Goal: Communication & Community: Ask a question

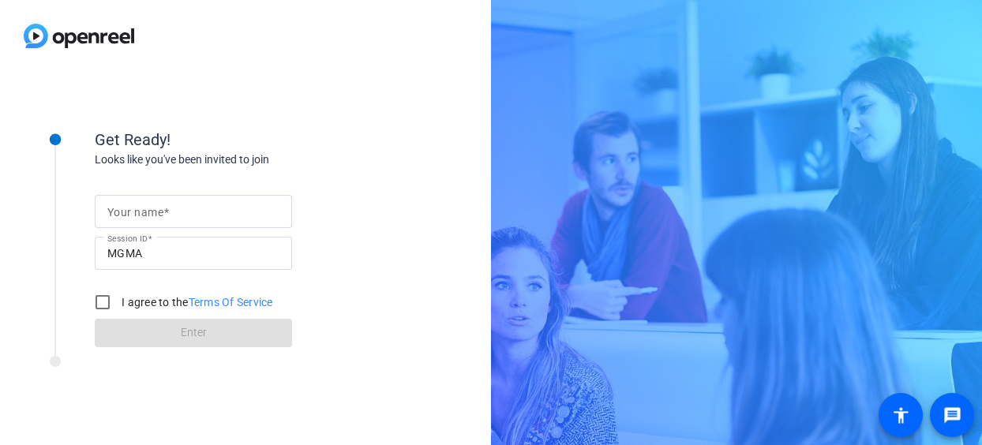
click at [153, 210] on mat-label "Your name" at bounding box center [135, 212] width 56 height 13
click at [153, 210] on input "Your name" at bounding box center [193, 211] width 172 height 19
type input "[PERSON_NAME]"
click at [106, 299] on input "I agree to the Terms Of Service" at bounding box center [103, 302] width 32 height 32
checkbox input "true"
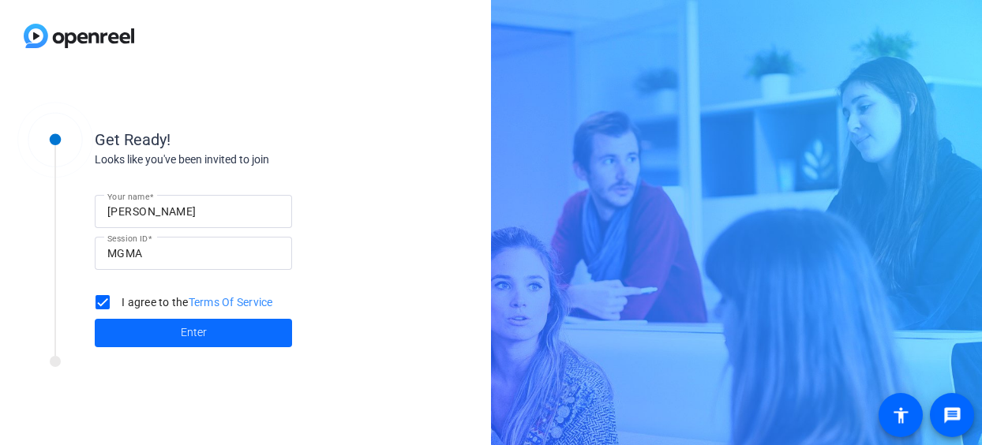
click at [179, 332] on span at bounding box center [193, 333] width 197 height 38
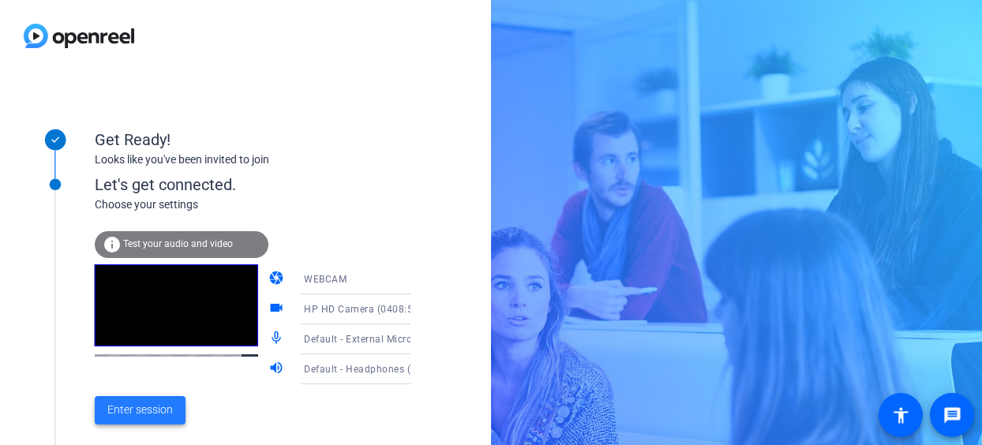
click at [143, 406] on span "Enter session" at bounding box center [139, 410] width 65 height 17
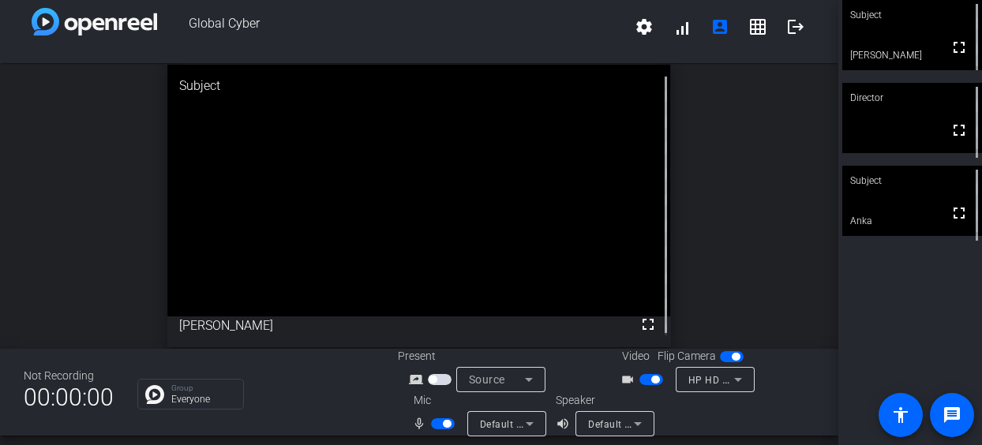
scroll to position [18, 0]
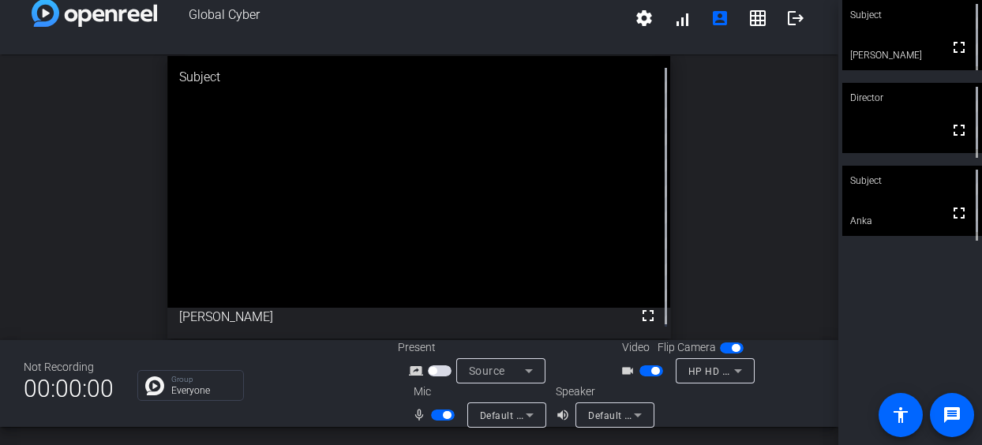
click at [437, 416] on span "button" at bounding box center [443, 415] width 24 height 11
click at [443, 414] on span "button" at bounding box center [443, 415] width 24 height 11
click at [527, 414] on icon at bounding box center [530, 415] width 8 height 4
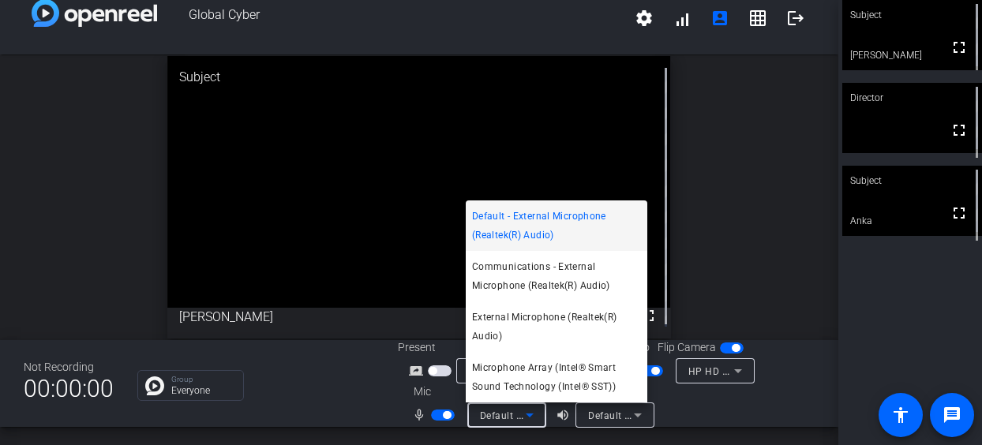
click at [636, 416] on div at bounding box center [491, 222] width 982 height 445
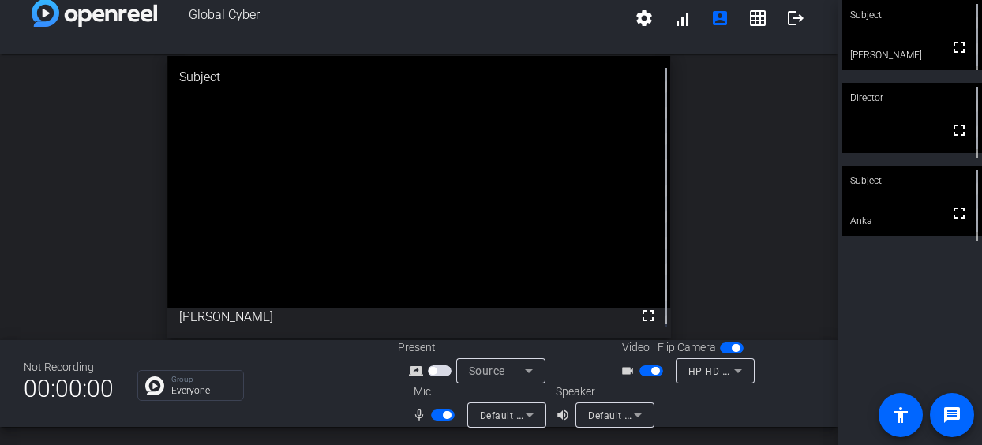
click at [636, 416] on icon at bounding box center [638, 415] width 8 height 4
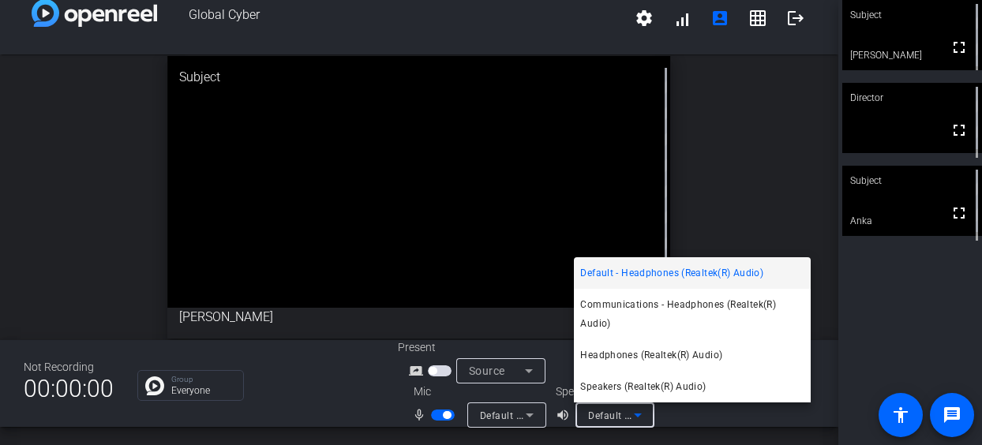
click at [682, 140] on div at bounding box center [491, 222] width 982 height 445
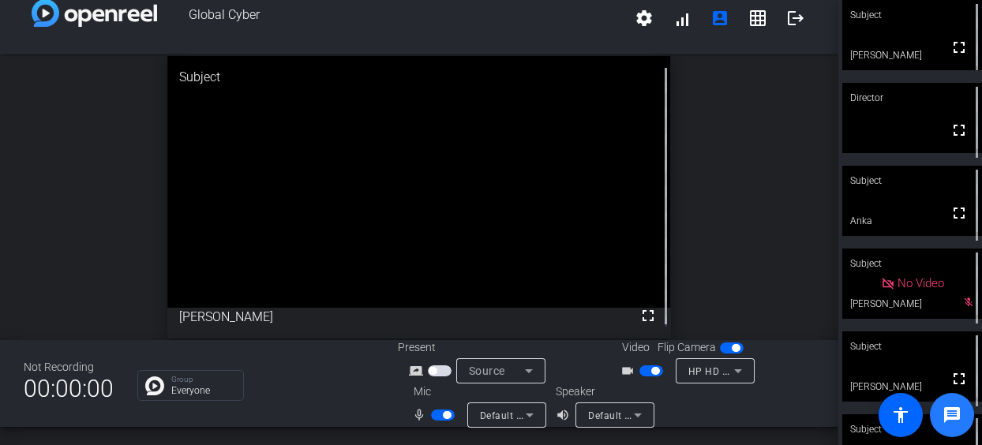
click at [948, 414] on mat-icon "message" at bounding box center [951, 415] width 19 height 19
click at [710, 17] on mat-icon "account_box" at bounding box center [719, 18] width 19 height 19
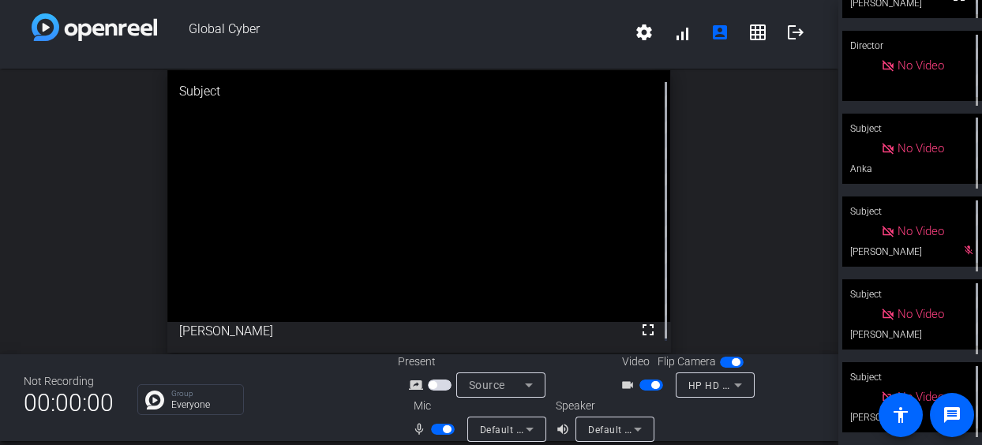
scroll to position [0, 0]
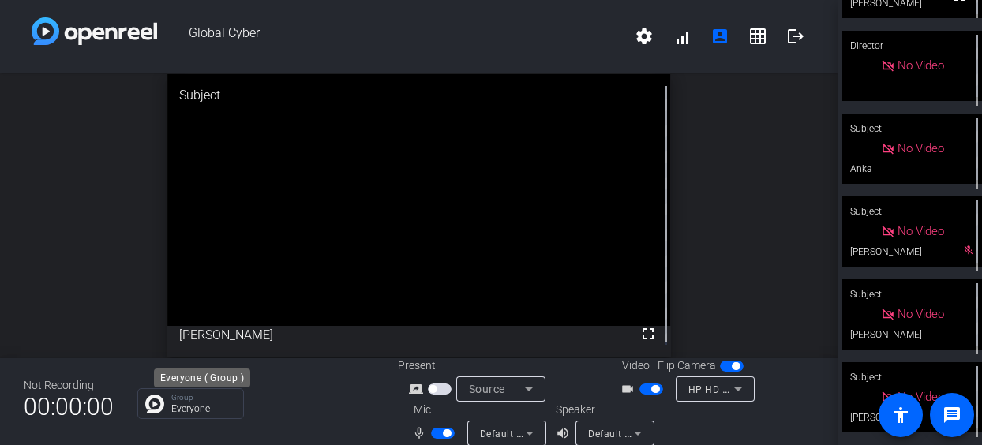
click at [177, 404] on p "Everyone" at bounding box center [203, 408] width 64 height 9
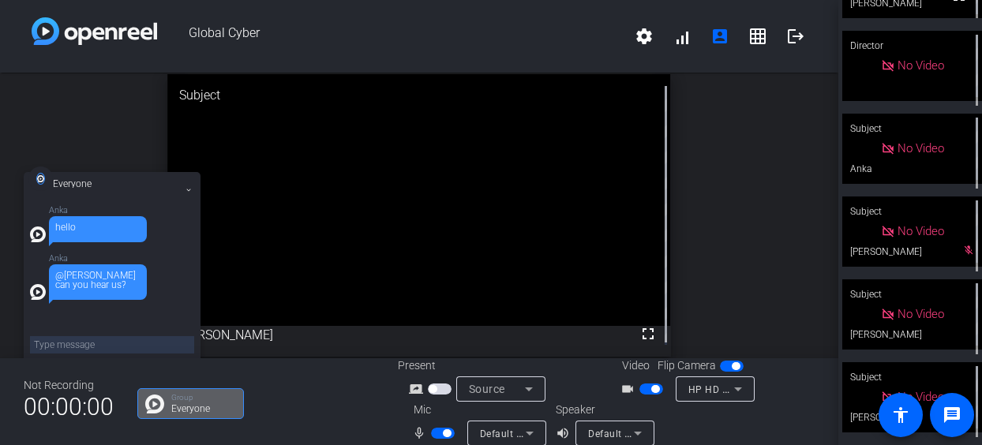
click at [46, 340] on textarea at bounding box center [112, 344] width 164 height 17
type textarea "No"
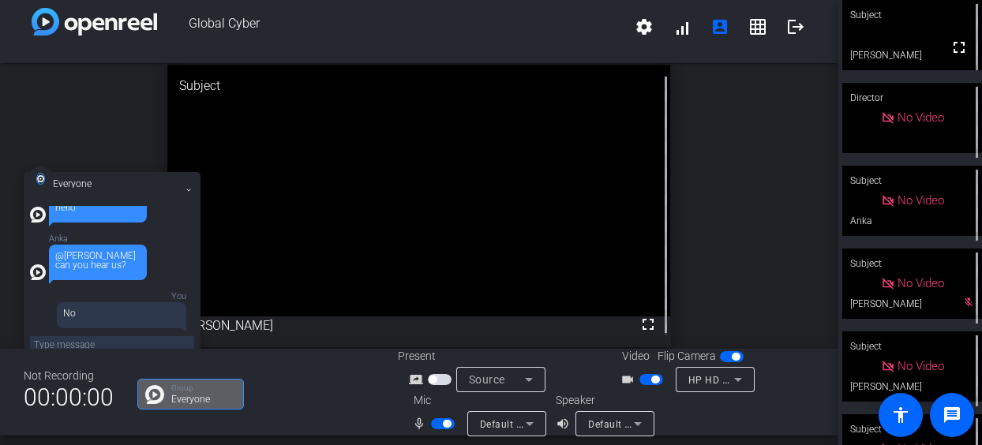
scroll to position [18, 0]
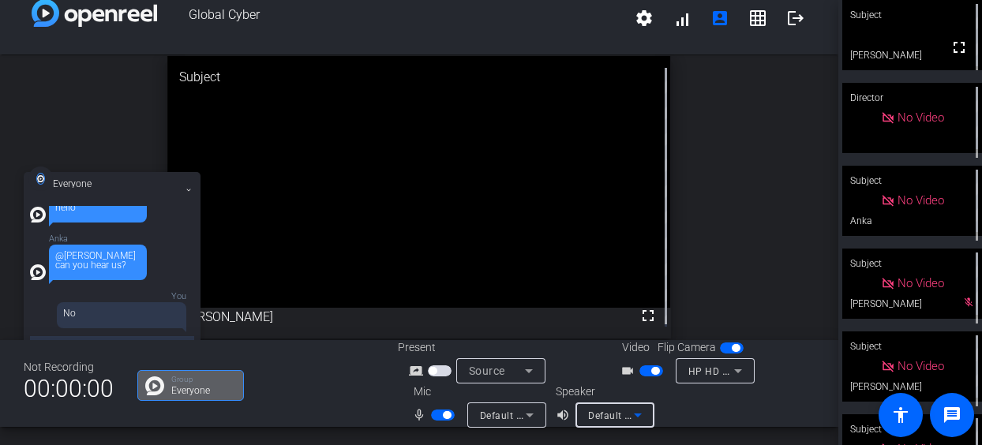
click at [634, 413] on icon at bounding box center [638, 415] width 8 height 4
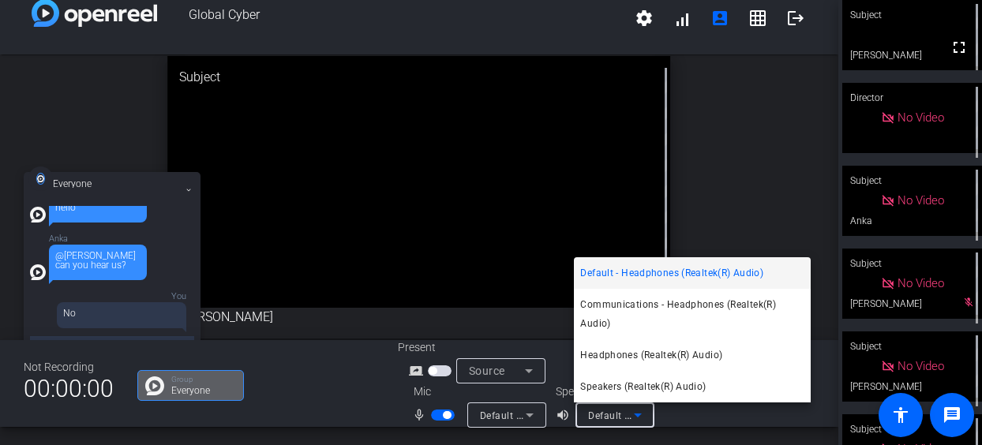
click at [645, 275] on span "Default - Headphones (Realtek(R) Audio)" at bounding box center [671, 273] width 183 height 19
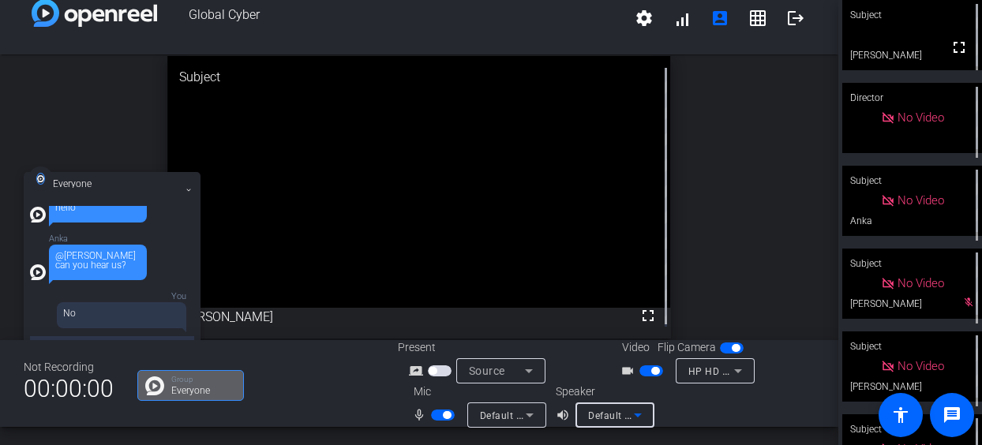
click at [525, 413] on icon at bounding box center [529, 415] width 19 height 19
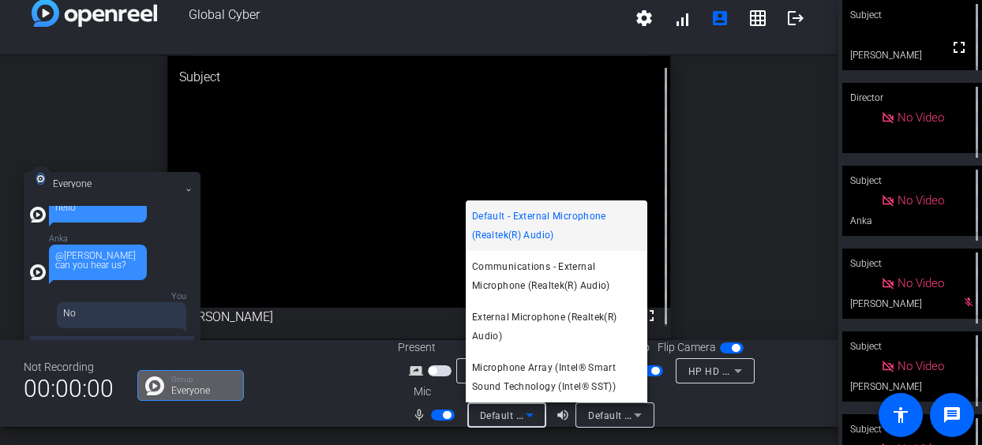
click at [565, 219] on span "Default - External Microphone (Realtek(R) Audio)" at bounding box center [556, 226] width 169 height 38
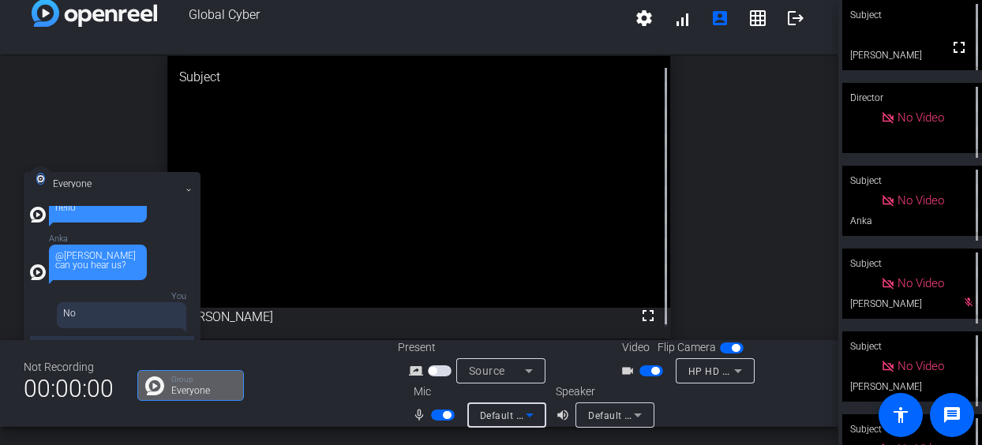
scroll to position [19, 0]
click at [104, 331] on div "Anka hello Anka @Andy can you hear us? You No" at bounding box center [112, 273] width 164 height 134
click at [110, 340] on div "Not Recording 00:00:00 Group Everyone Present screen_share_outline Source Video…" at bounding box center [419, 383] width 838 height 87
click at [110, 331] on div "Anka hello Anka @Andy can you hear us? You No" at bounding box center [112, 273] width 164 height 134
click at [117, 321] on div "No" at bounding box center [121, 316] width 129 height 26
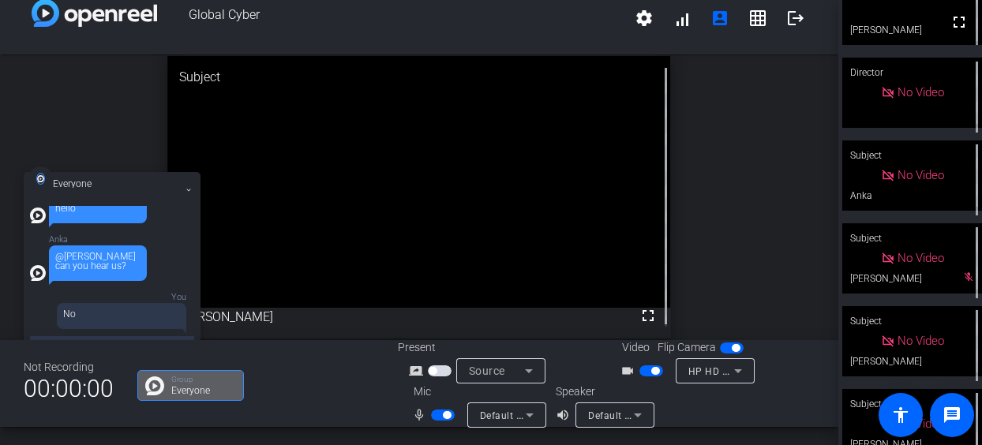
scroll to position [0, 0]
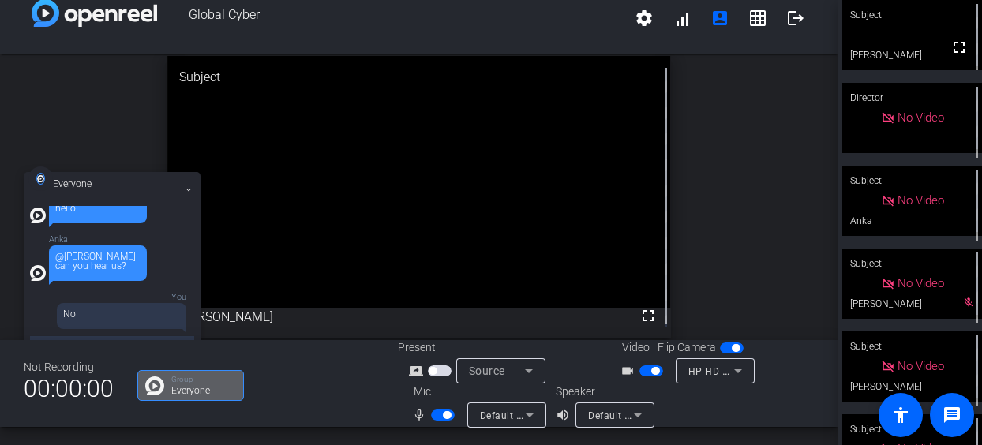
click at [528, 368] on icon at bounding box center [528, 370] width 19 height 19
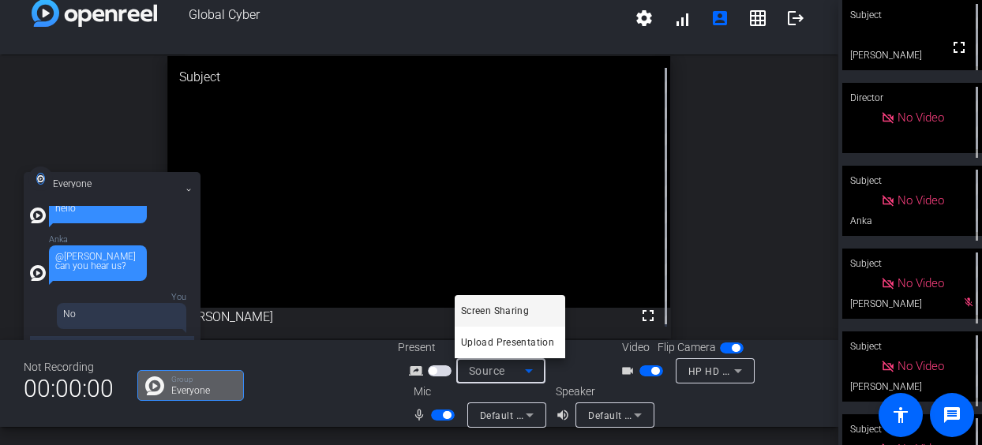
click at [727, 230] on div at bounding box center [491, 222] width 982 height 445
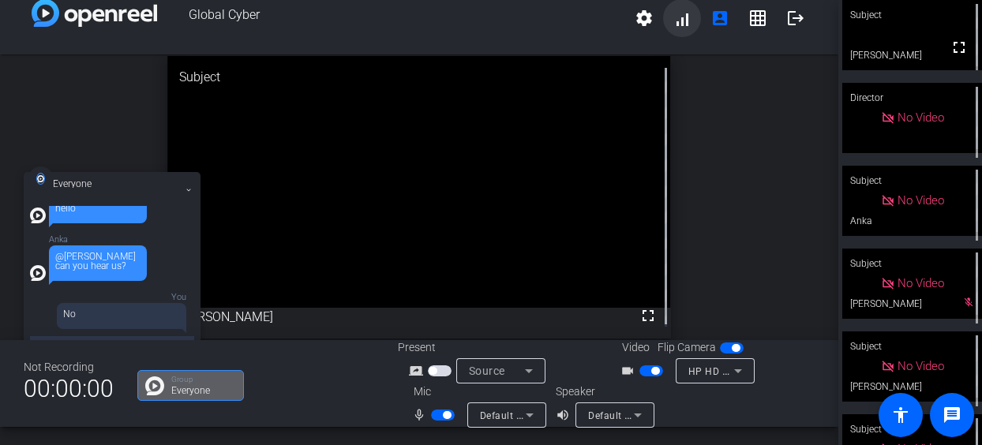
click at [677, 16] on span at bounding box center [682, 18] width 38 height 38
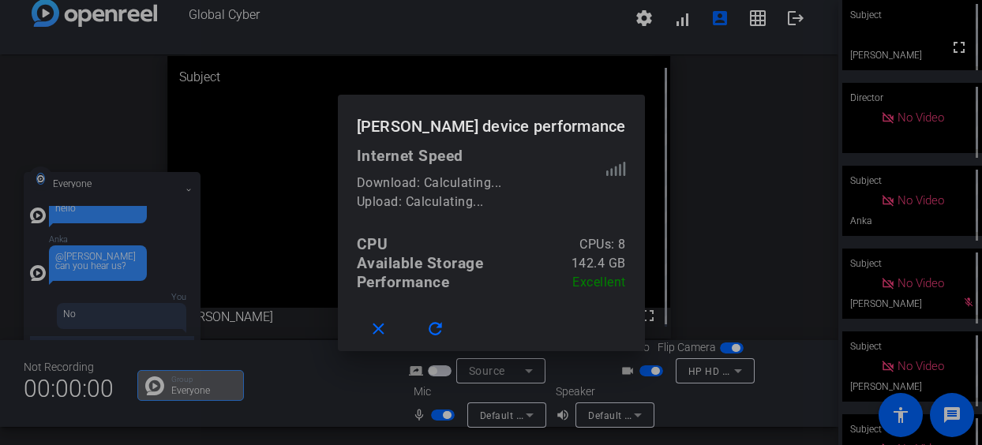
click at [704, 126] on div at bounding box center [491, 222] width 982 height 445
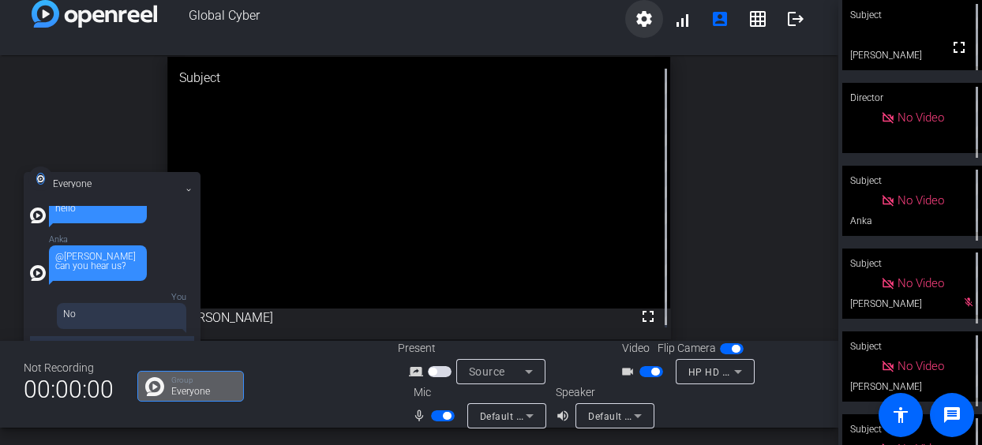
click at [642, 21] on mat-icon "settings" at bounding box center [643, 18] width 19 height 19
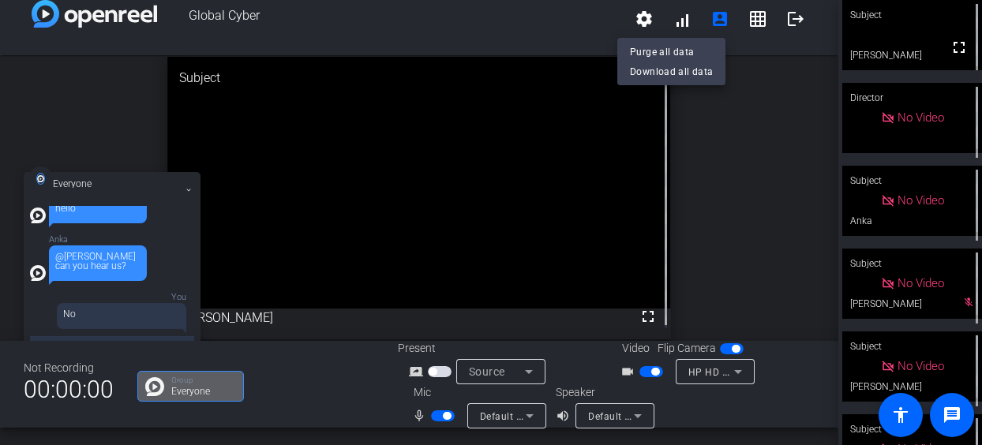
click at [747, 170] on div at bounding box center [491, 222] width 982 height 445
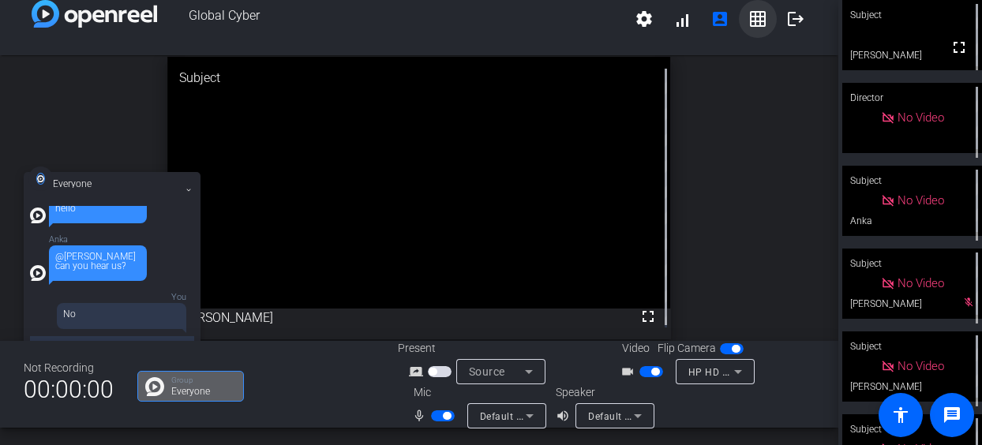
click at [750, 21] on mat-icon "grid_on" at bounding box center [757, 18] width 19 height 19
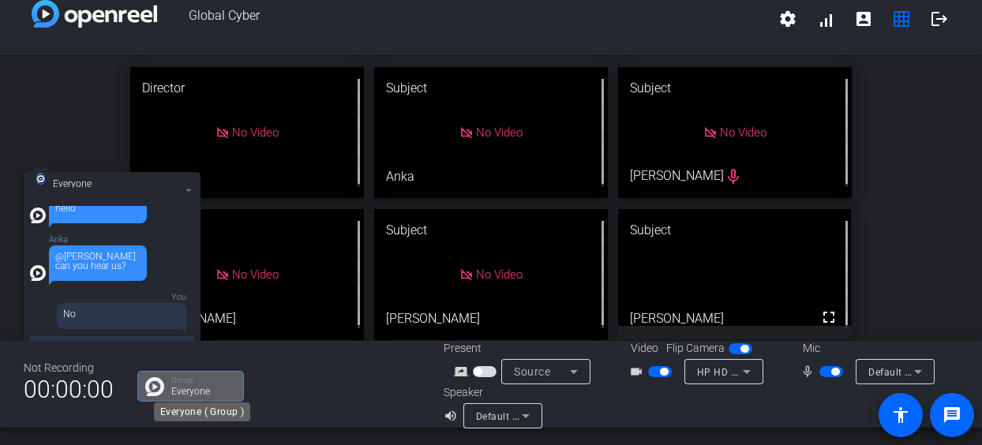
click at [193, 387] on p "Everyone" at bounding box center [203, 391] width 64 height 9
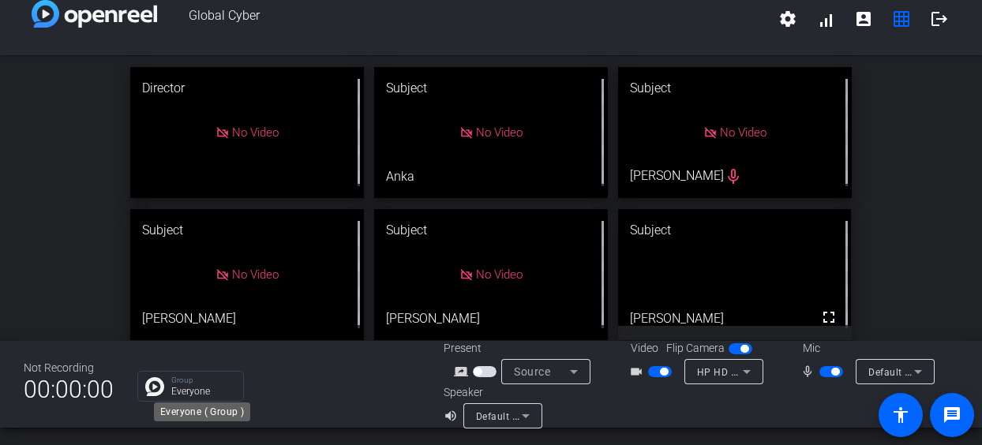
click at [193, 387] on p "Everyone" at bounding box center [203, 391] width 64 height 9
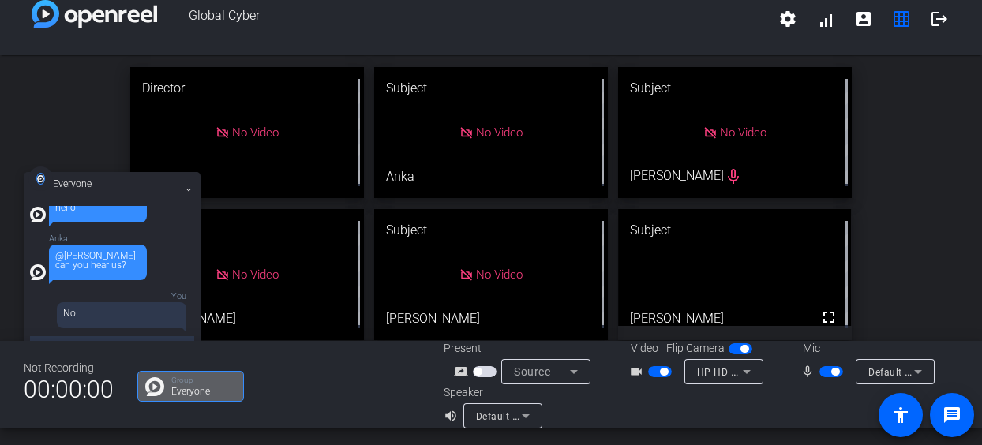
scroll to position [19, 0]
drag, startPoint x: 149, startPoint y: 185, endPoint x: 140, endPoint y: 171, distance: 16.6
click at [140, 172] on div "Everyone Anka hello Anka @Andy can you hear us? You No" at bounding box center [112, 274] width 177 height 205
click at [36, 176] on img at bounding box center [40, 179] width 9 height 12
click at [36, 313] on div "You No" at bounding box center [108, 311] width 156 height 36
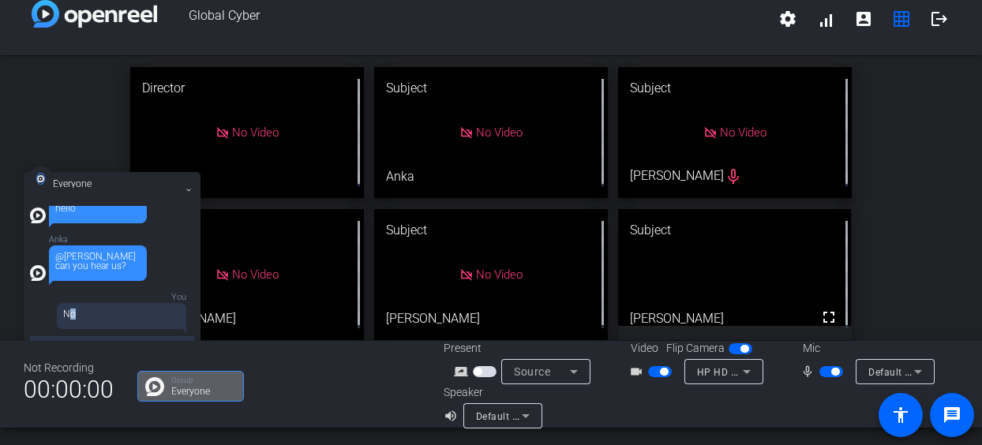
drag, startPoint x: 46, startPoint y: 334, endPoint x: 47, endPoint y: 343, distance: 9.5
click at [46, 339] on div "Everyone Anka hello Anka @Andy can you hear us? You No" at bounding box center [112, 274] width 177 height 205
click at [49, 338] on textarea at bounding box center [112, 344] width 164 height 17
type textarea "S"
type textarea "I will try dialling in again."
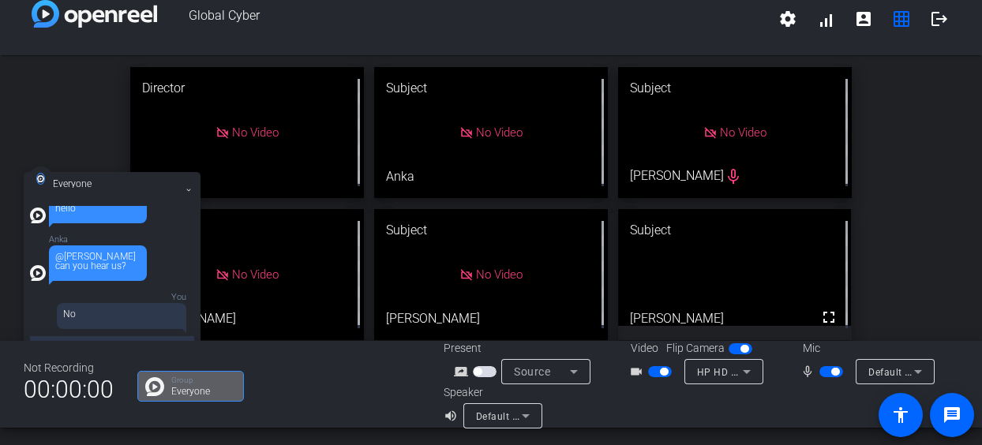
scroll to position [68, 0]
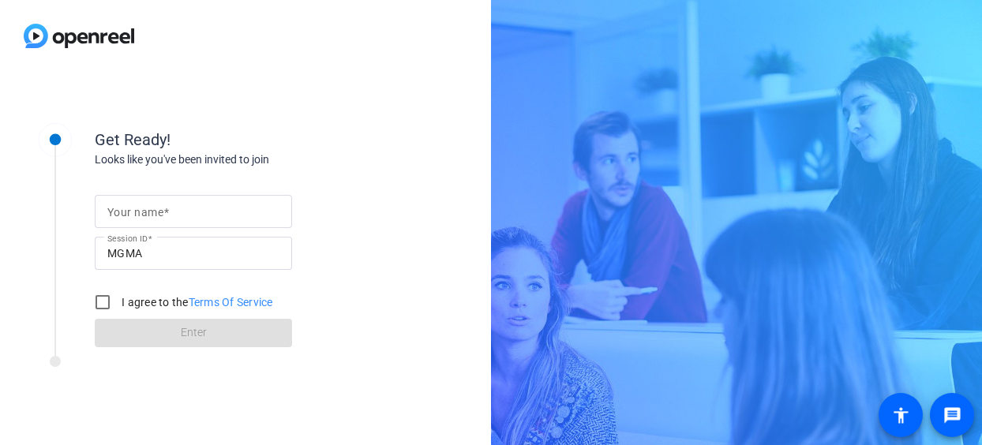
click at [153, 213] on mat-label "Your name" at bounding box center [135, 212] width 56 height 13
click at [153, 213] on input "Your name" at bounding box center [193, 211] width 172 height 19
type input "[PERSON_NAME]"
click at [105, 302] on input "I agree to the Terms Of Service" at bounding box center [103, 302] width 32 height 32
checkbox input "true"
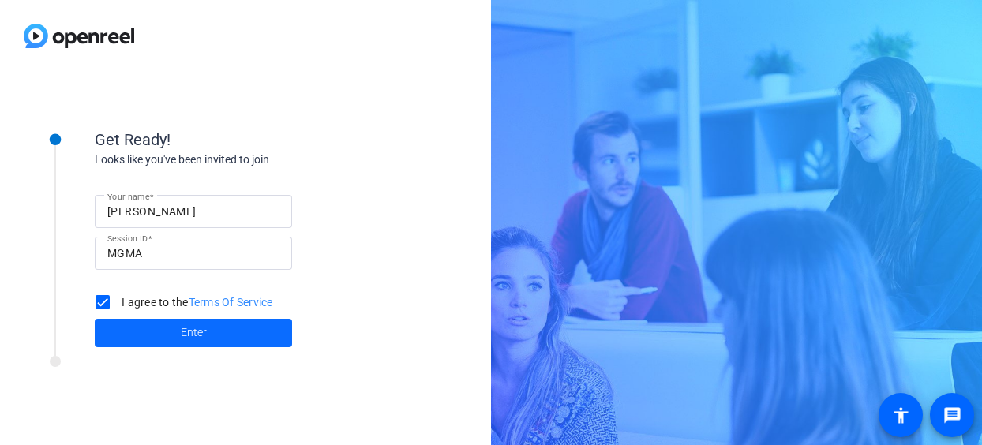
click at [161, 329] on span at bounding box center [193, 333] width 197 height 38
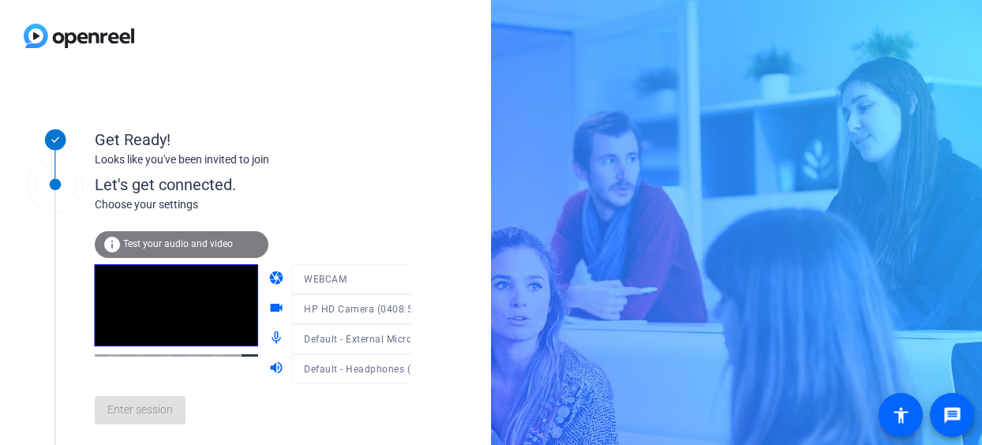
click at [150, 245] on span "Test your audio and video" at bounding box center [178, 243] width 110 height 11
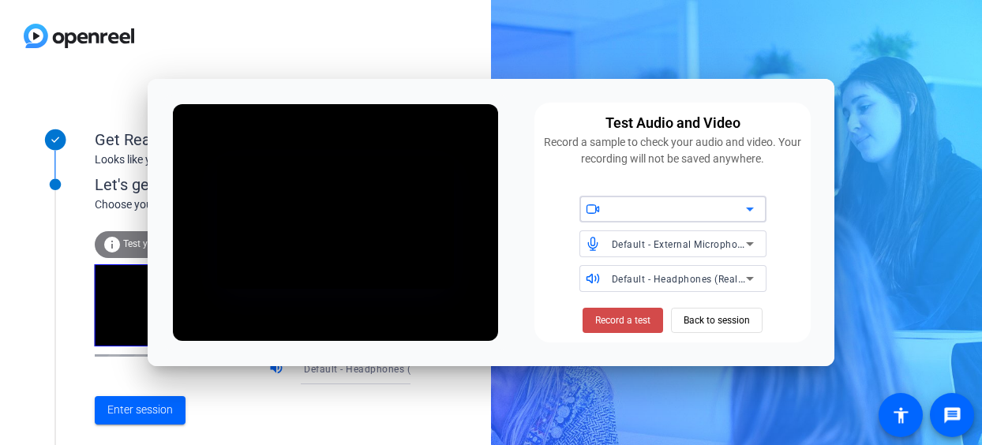
click at [617, 317] on span "Record a test" at bounding box center [622, 320] width 55 height 14
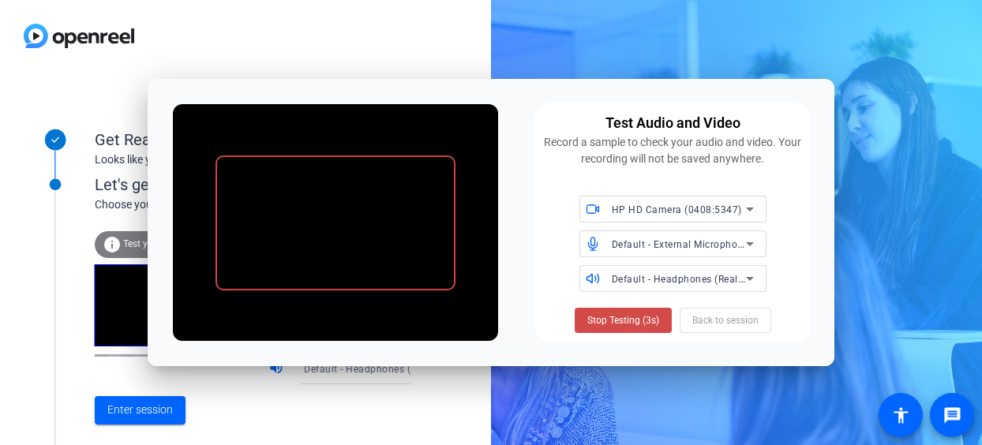
click at [627, 322] on span "Stop Testing (3s)" at bounding box center [623, 320] width 72 height 14
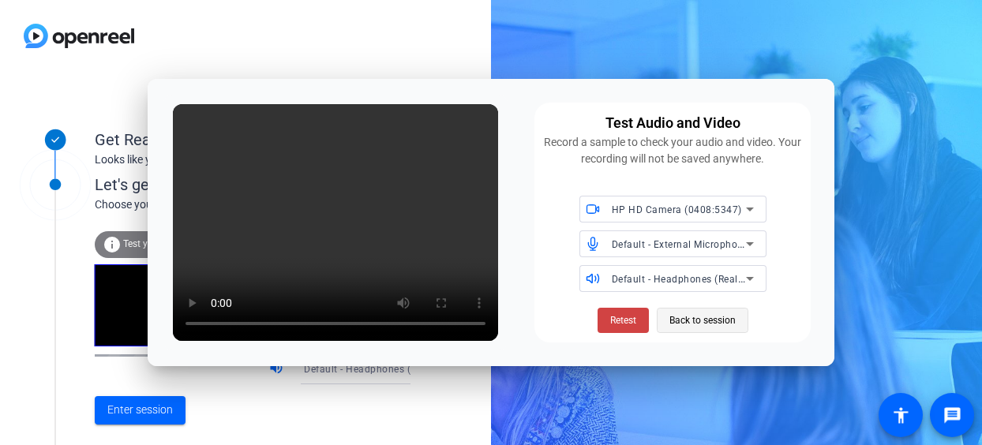
click at [675, 318] on span "Back to session" at bounding box center [702, 320] width 66 height 30
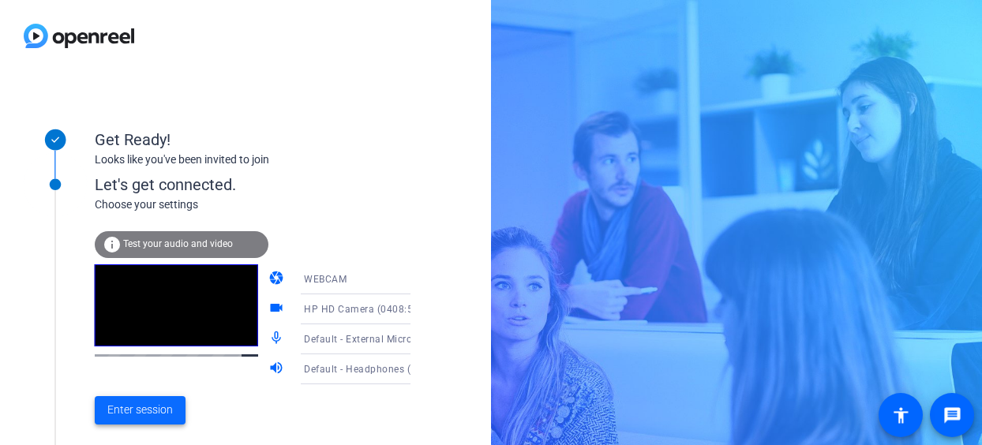
click at [128, 413] on span "Enter session" at bounding box center [139, 410] width 65 height 17
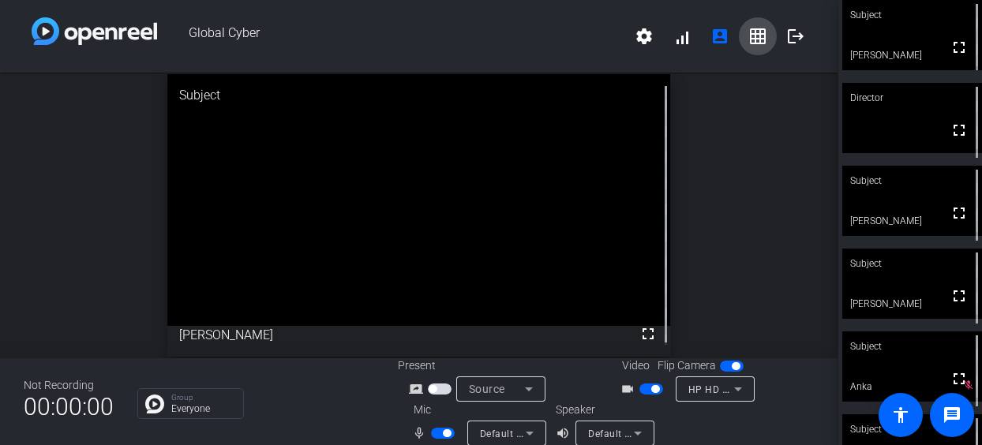
click at [751, 40] on mat-icon "grid_on" at bounding box center [757, 36] width 19 height 19
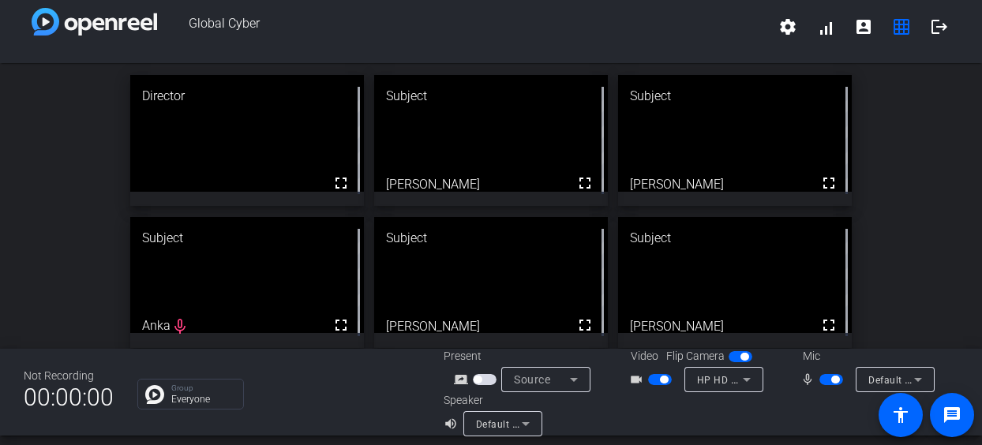
scroll to position [18, 0]
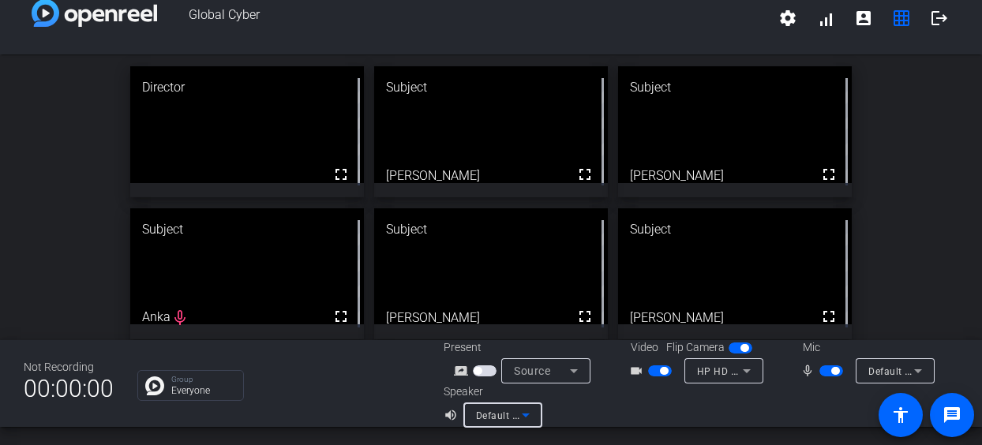
click at [521, 413] on icon at bounding box center [525, 415] width 19 height 19
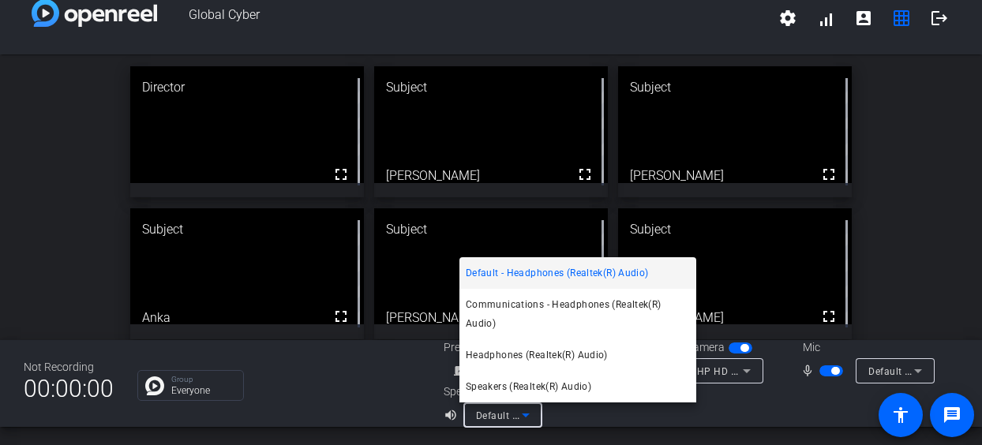
click at [729, 408] on div at bounding box center [491, 222] width 982 height 445
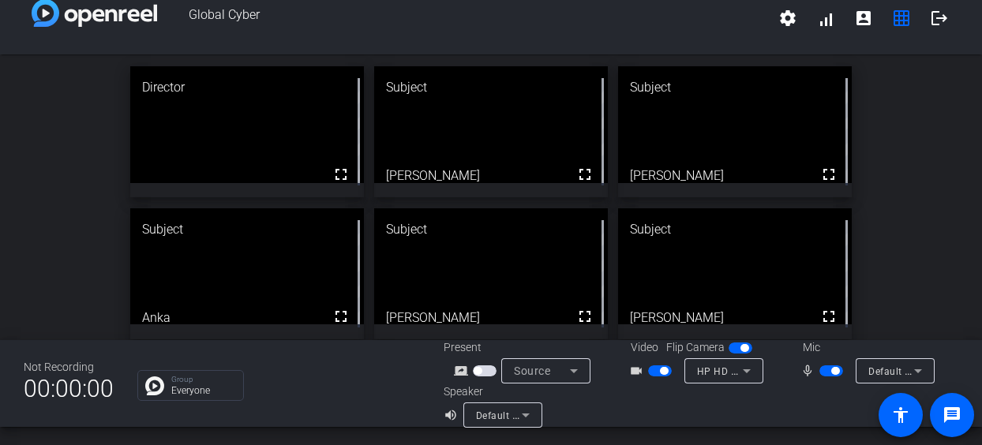
click at [912, 369] on icon at bounding box center [917, 370] width 19 height 19
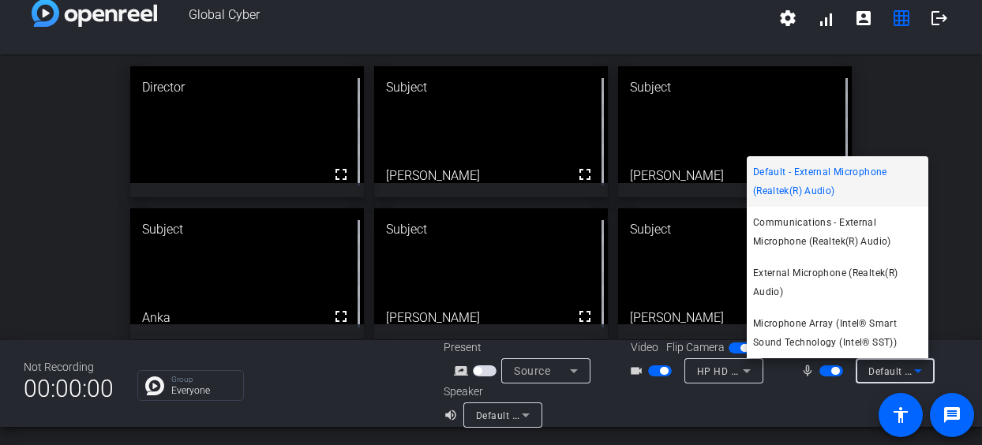
click at [761, 398] on div at bounding box center [491, 222] width 982 height 445
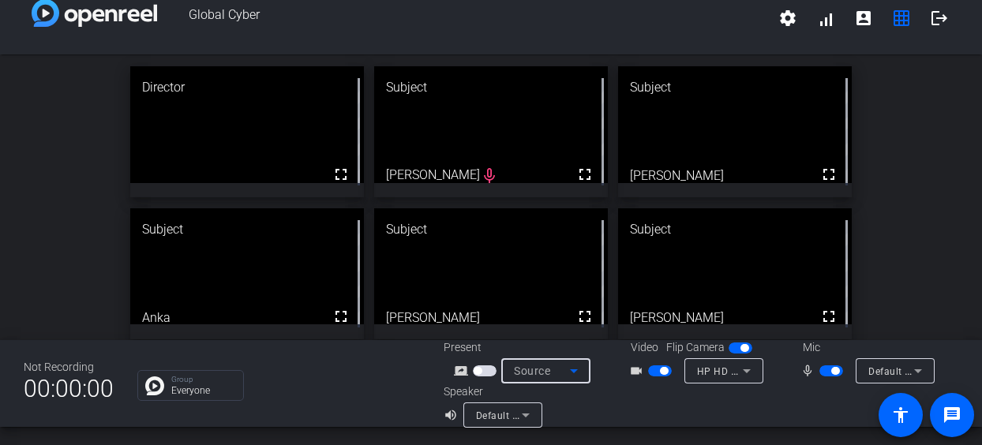
click at [570, 373] on icon at bounding box center [573, 370] width 19 height 19
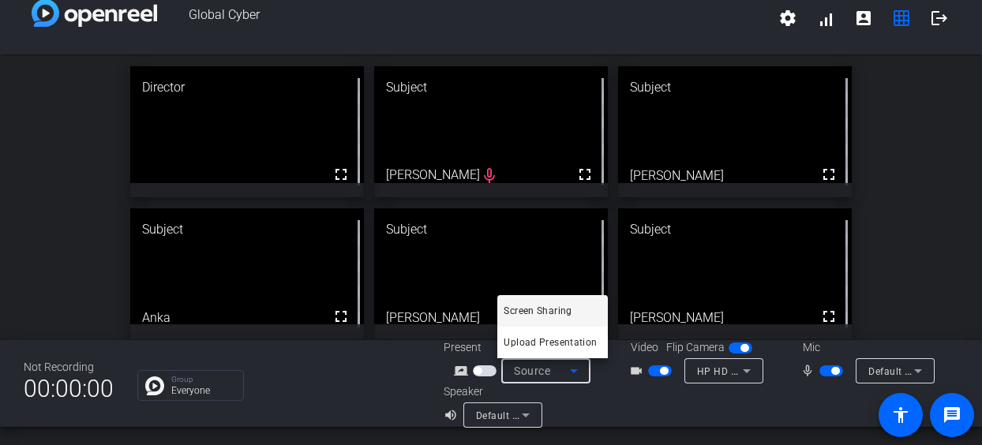
click at [593, 402] on div at bounding box center [491, 222] width 982 height 445
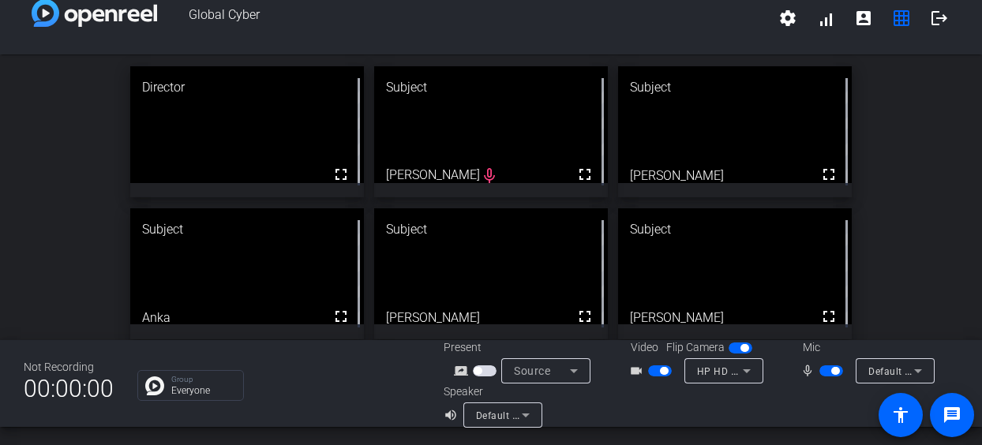
click at [488, 372] on span "button" at bounding box center [485, 370] width 24 height 11
click at [892, 18] on mat-icon "grid_on" at bounding box center [901, 18] width 19 height 19
click at [892, 16] on mat-icon "grid_on" at bounding box center [901, 18] width 19 height 19
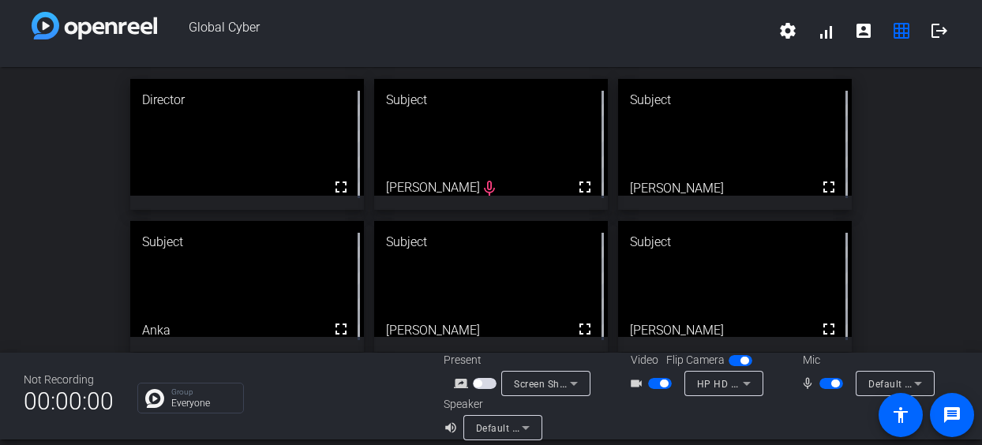
scroll to position [0, 0]
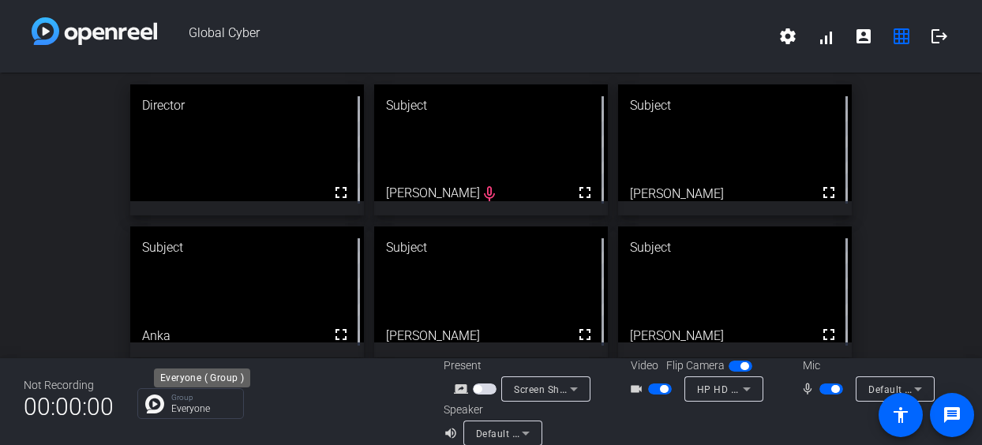
click at [174, 409] on p "Everyone" at bounding box center [203, 408] width 64 height 9
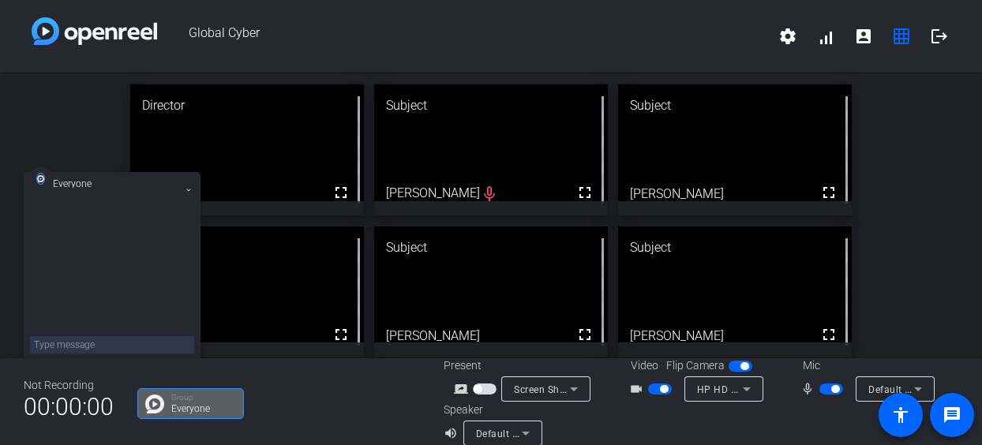
click at [95, 345] on textarea at bounding box center [112, 344] width 164 height 17
click at [389, 391] on div "Group Everyone" at bounding box center [278, 403] width 282 height 31
click at [122, 347] on textarea at bounding box center [112, 344] width 164 height 17
type textarea "I cannot see or hear anyone?"
click at [933, 233] on div "Director fullscreen Subject fullscreen Sean Sutton mic_none Subject fullscreen …" at bounding box center [491, 292] width 982 height 439
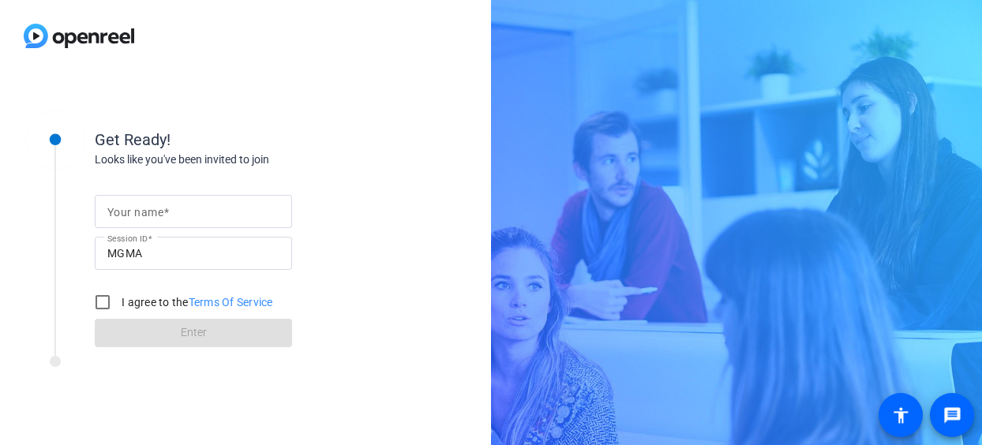
click at [174, 209] on input "Your name" at bounding box center [193, 211] width 172 height 19
type input "[PERSON_NAME]"
click at [97, 296] on input "I agree to the Terms Of Service" at bounding box center [103, 302] width 32 height 32
checkbox input "true"
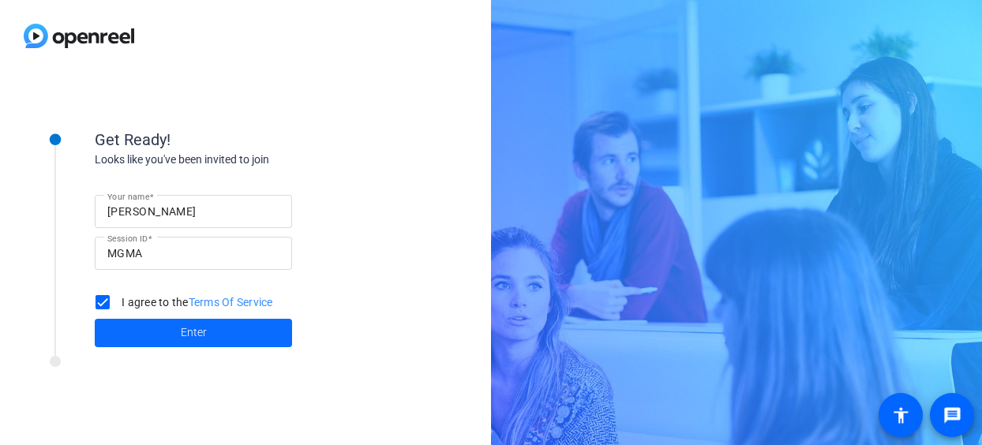
click at [172, 329] on span at bounding box center [193, 333] width 197 height 38
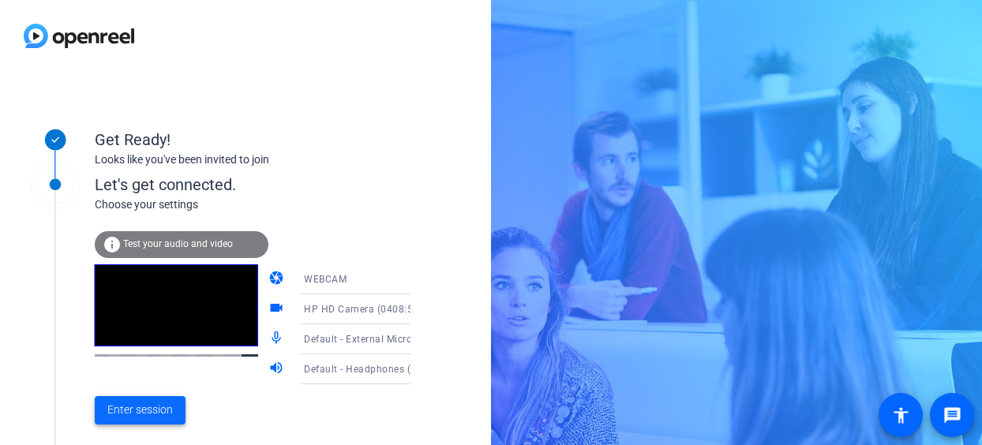
click at [142, 413] on span "Enter session" at bounding box center [139, 410] width 65 height 17
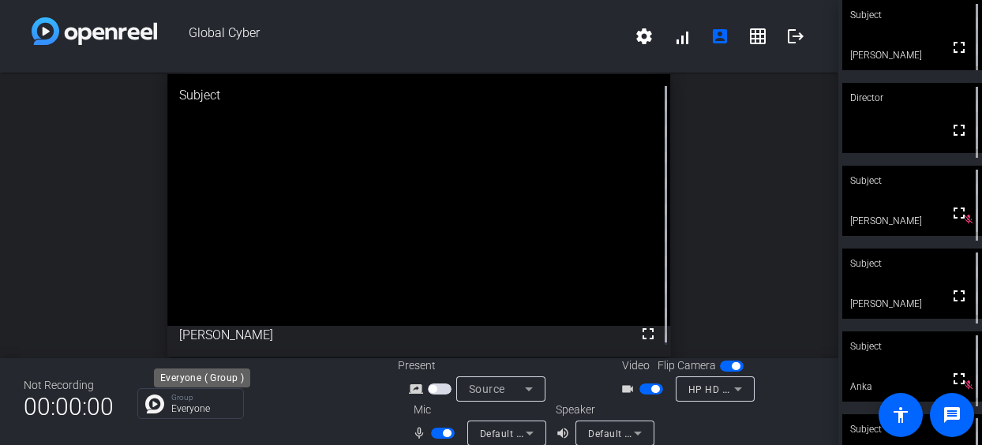
click at [195, 412] on p "Everyone" at bounding box center [203, 408] width 64 height 9
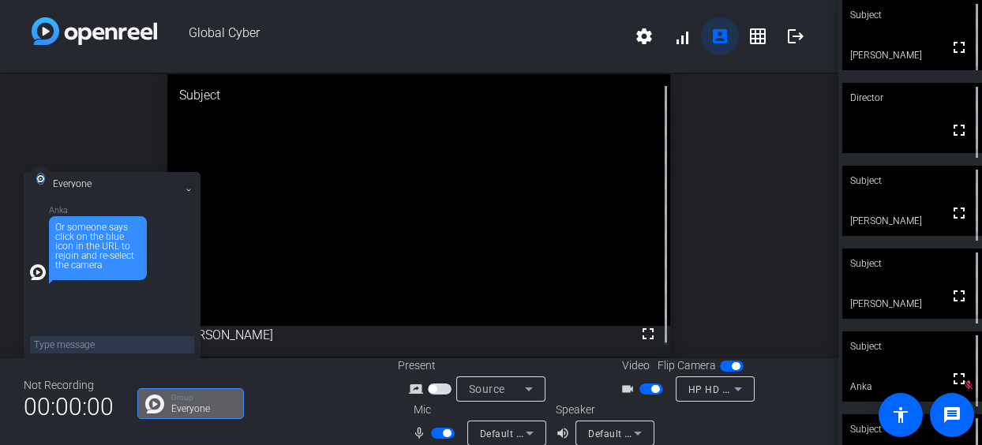
click at [716, 38] on mat-icon "account_box" at bounding box center [719, 36] width 19 height 19
click at [734, 389] on icon at bounding box center [738, 389] width 8 height 4
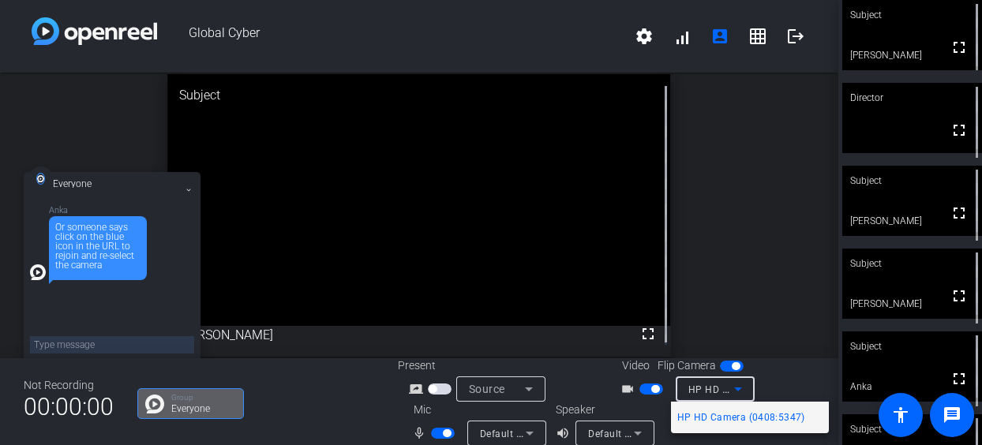
click at [732, 418] on span "HP HD Camera (0408:5347)" at bounding box center [741, 417] width 128 height 19
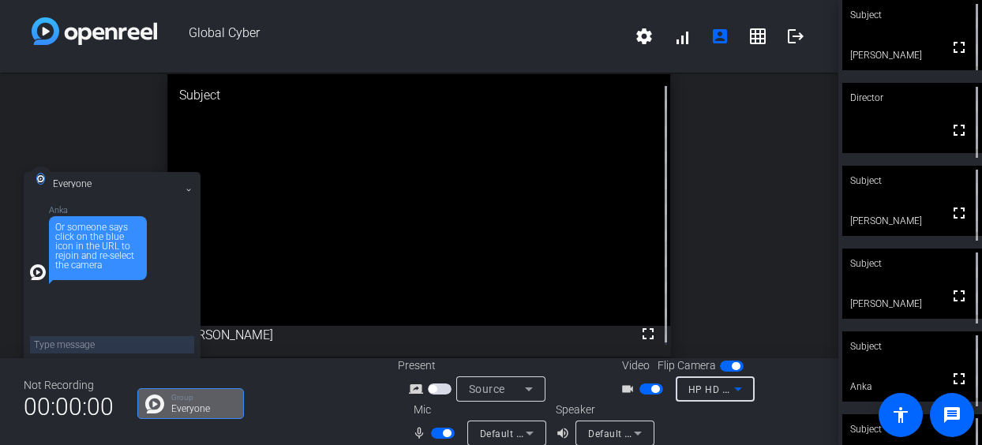
click at [721, 365] on span "button" at bounding box center [732, 366] width 24 height 11
click at [735, 365] on span "button" at bounding box center [732, 366] width 24 height 11
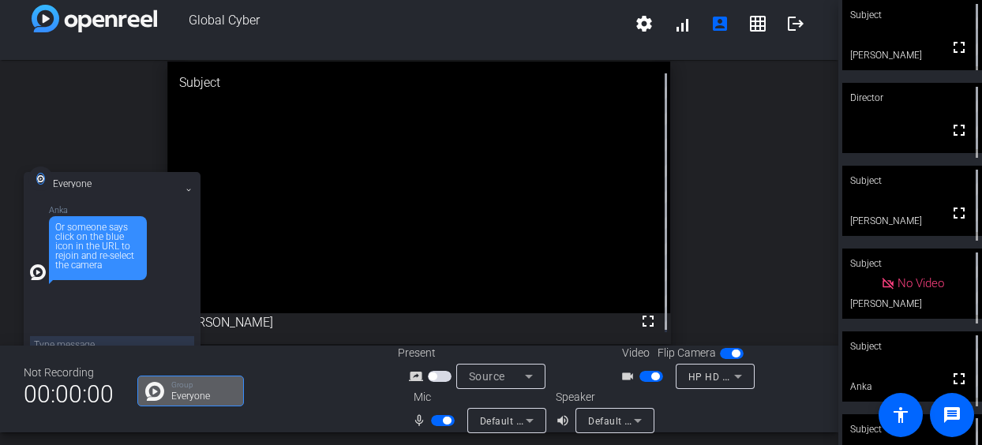
scroll to position [18, 0]
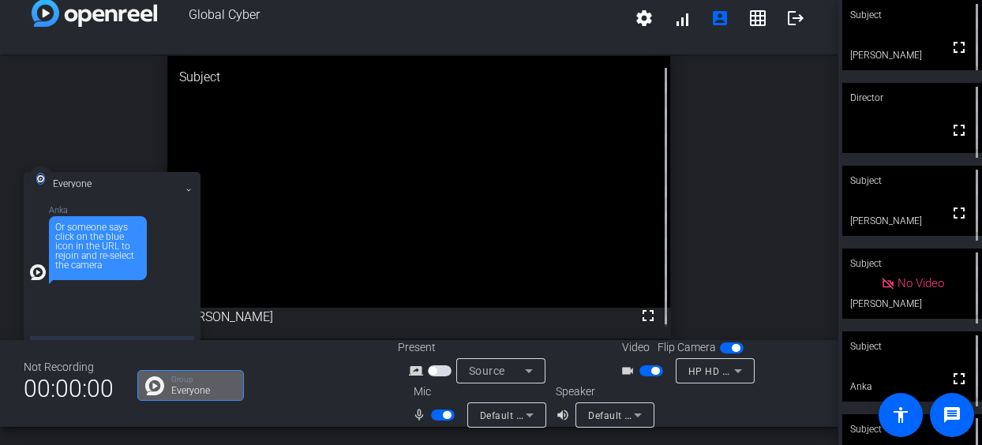
click at [94, 340] on div "Not Recording 00:00:00 Group Everyone Present screen_share_outline Source Video…" at bounding box center [419, 383] width 838 height 87
click at [94, 337] on textarea at bounding box center [112, 344] width 164 height 17
type textarea "I have tried re-starting 3 times. No joy on seeing or hearing anyone?"
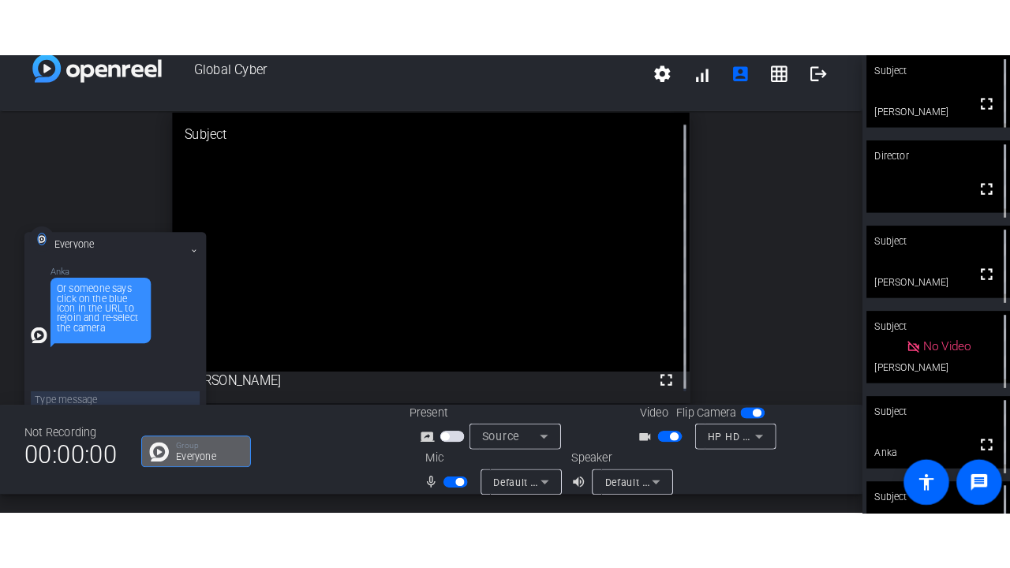
scroll to position [19, 0]
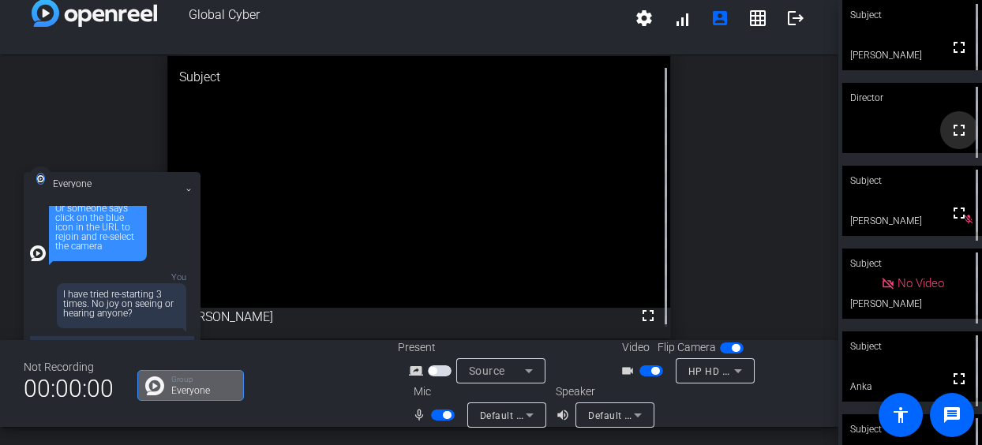
click at [950, 140] on mat-icon "fullscreen" at bounding box center [958, 130] width 19 height 19
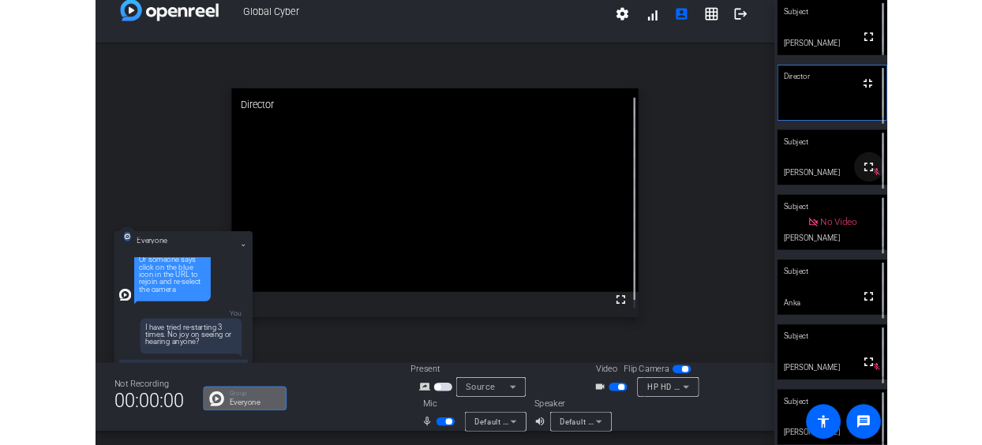
scroll to position [77, 0]
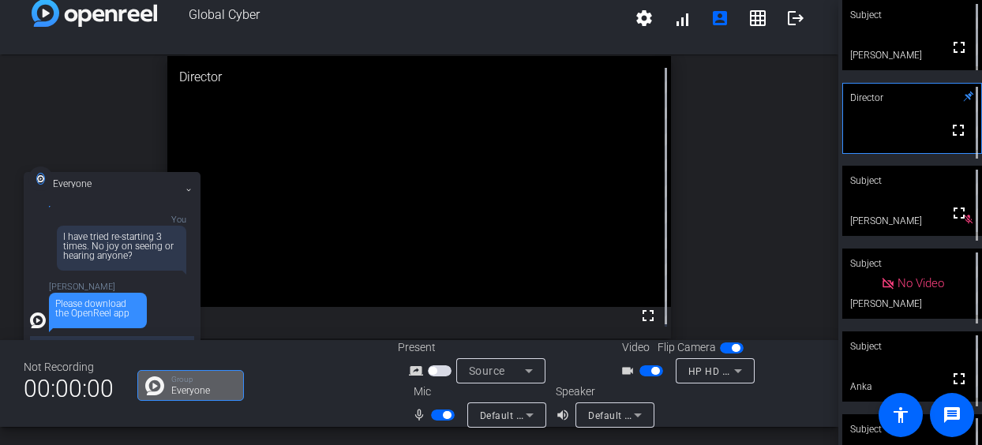
click at [726, 165] on div "open_in_new Director fullscreen" at bounding box center [419, 197] width 838 height 286
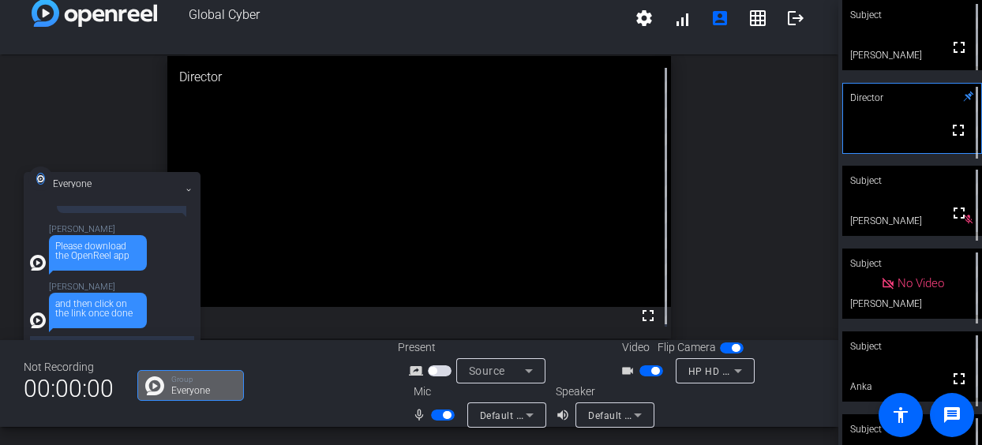
click at [159, 339] on textarea at bounding box center [112, 344] width 164 height 17
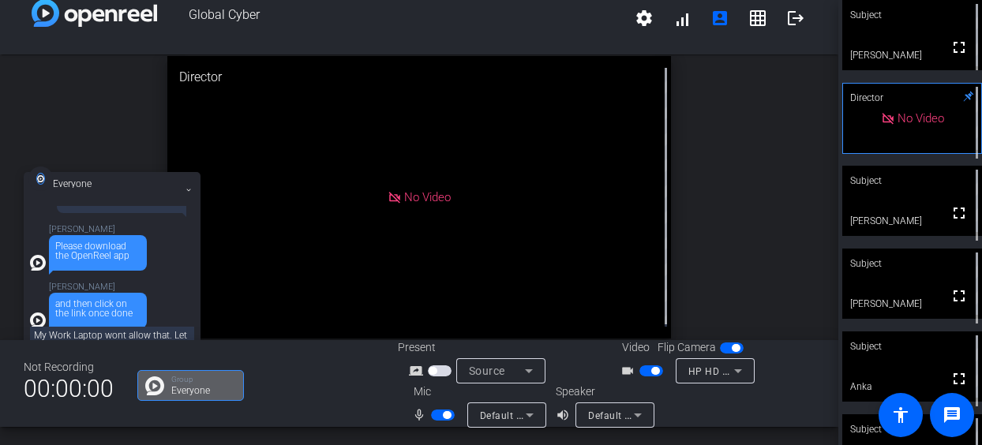
type textarea "My Work Laptop wont allow that. Let me get my personal Ipad out."
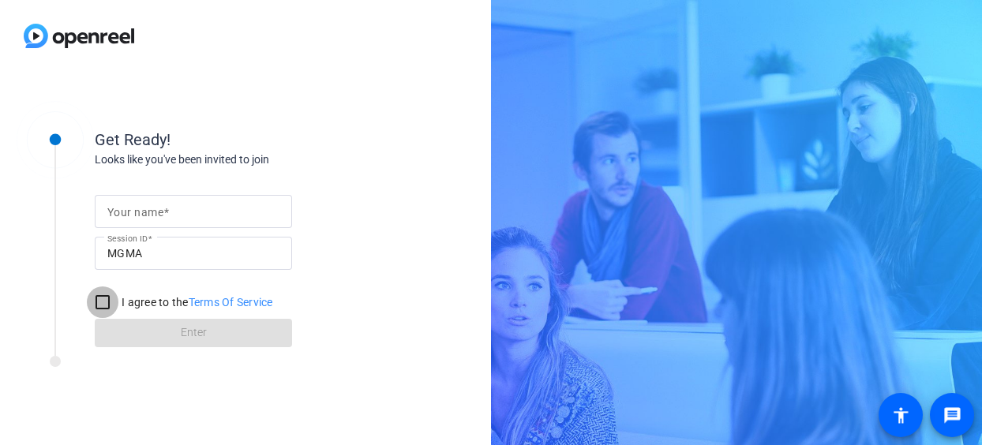
click at [104, 301] on input "I agree to the Terms Of Service" at bounding box center [103, 302] width 32 height 32
checkbox input "true"
click at [166, 208] on span at bounding box center [166, 212] width 6 height 13
click at [166, 208] on input "Your name" at bounding box center [193, 211] width 172 height 19
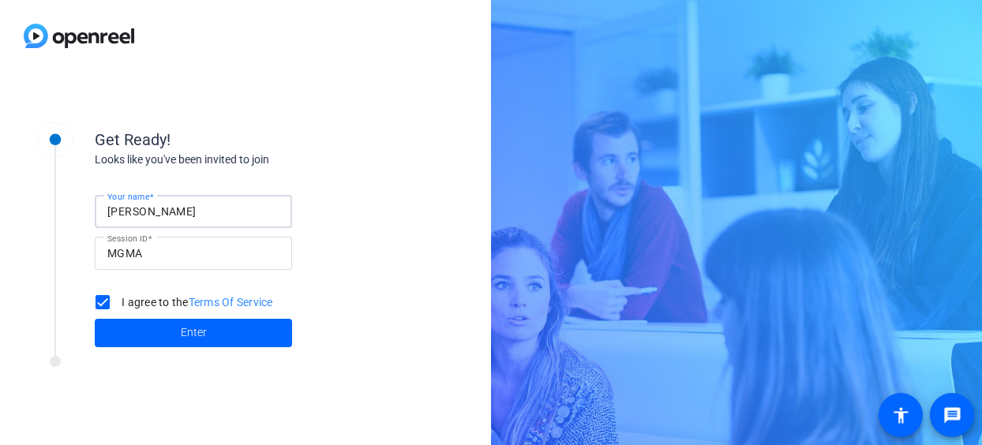
type input "[PERSON_NAME]"
click at [194, 327] on span "Enter" at bounding box center [194, 332] width 26 height 17
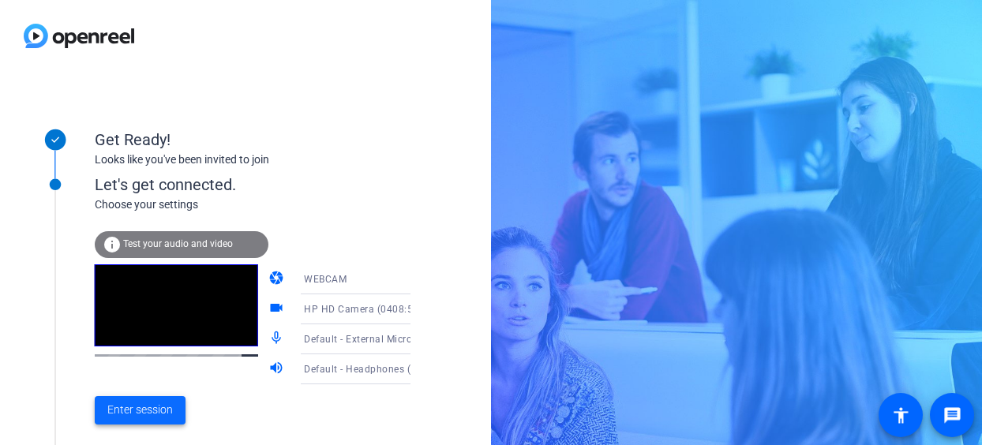
click at [163, 410] on span "Enter session" at bounding box center [139, 410] width 65 height 17
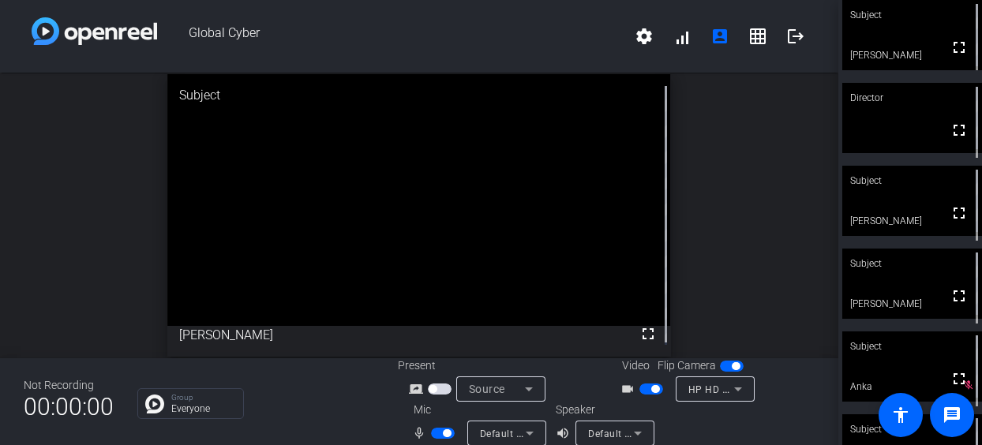
scroll to position [18, 0]
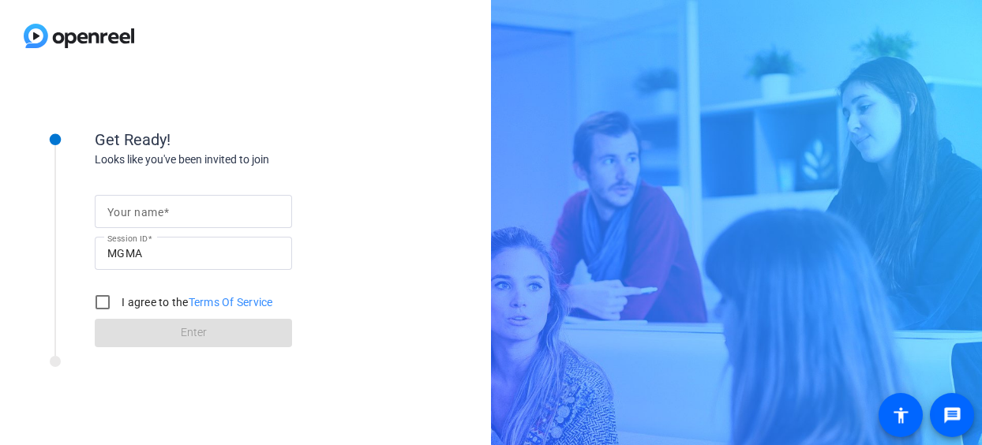
click at [152, 213] on mat-label "Your name" at bounding box center [135, 212] width 56 height 13
click at [152, 213] on input "Your name" at bounding box center [193, 211] width 172 height 19
type input "[PERSON_NAME]"
click at [103, 307] on input "I agree to the Terms Of Service" at bounding box center [103, 302] width 32 height 32
checkbox input "true"
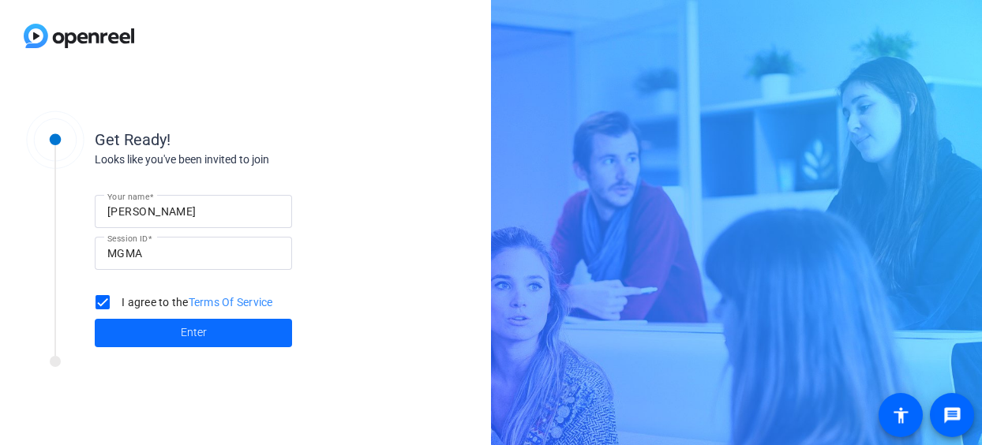
click at [145, 326] on span at bounding box center [193, 333] width 197 height 38
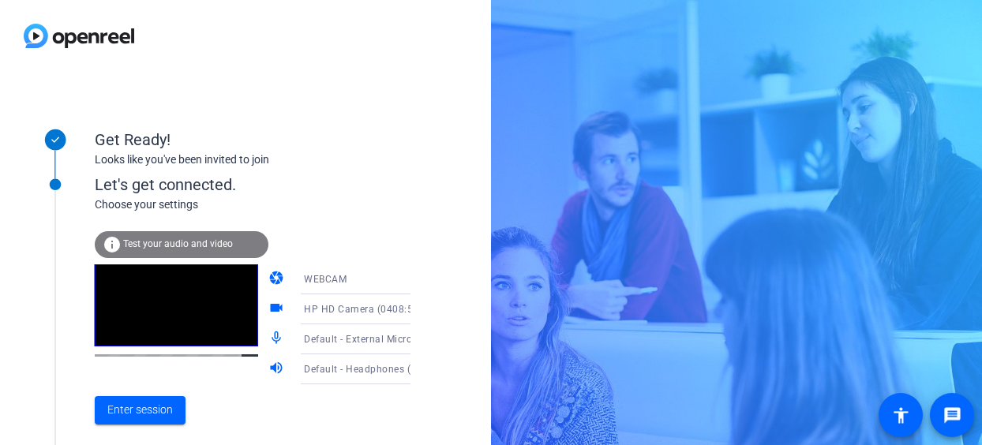
click at [422, 308] on icon at bounding box center [426, 310] width 8 height 4
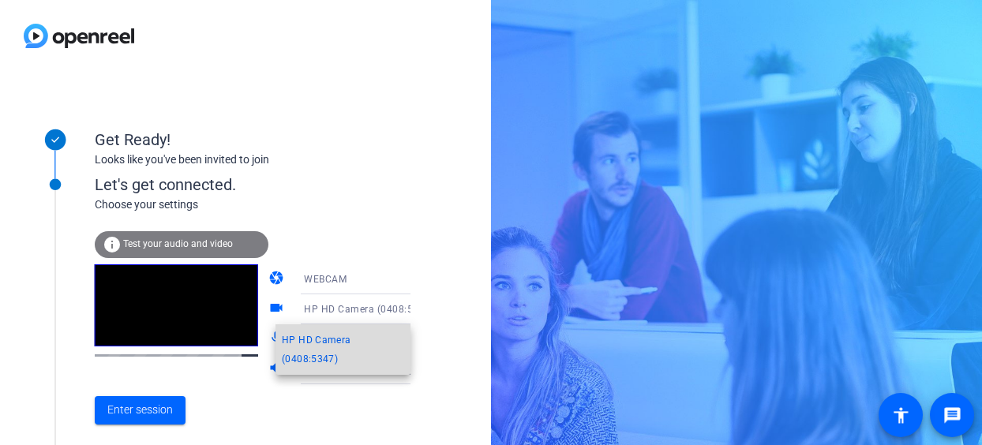
click at [303, 340] on span "HP HD Camera (0408:5347)" at bounding box center [343, 350] width 122 height 38
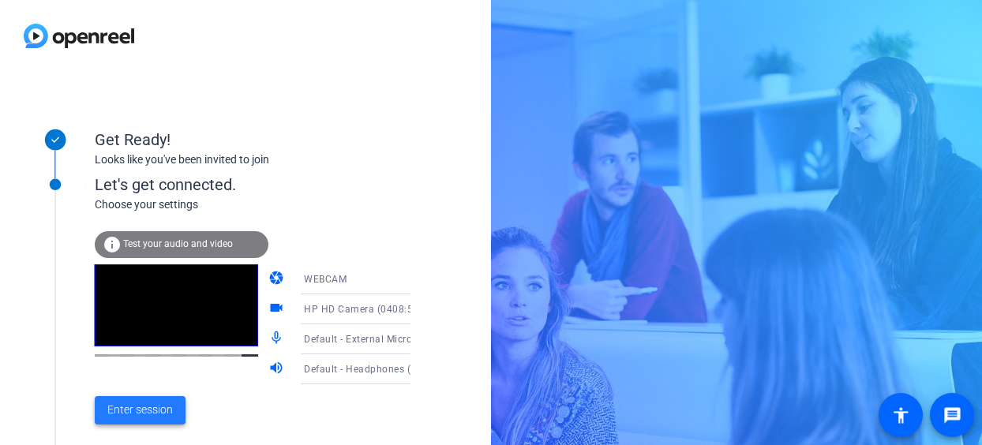
click at [158, 410] on span "Enter session" at bounding box center [139, 410] width 65 height 17
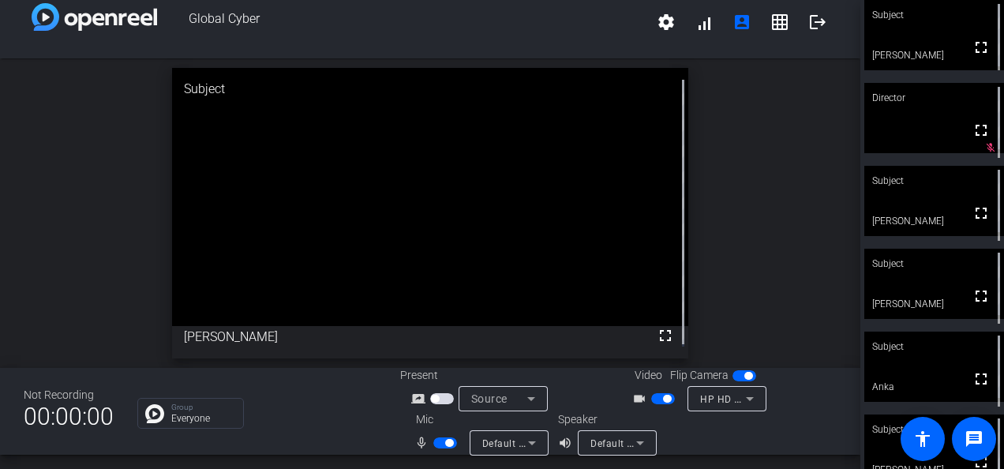
scroll to position [18, 0]
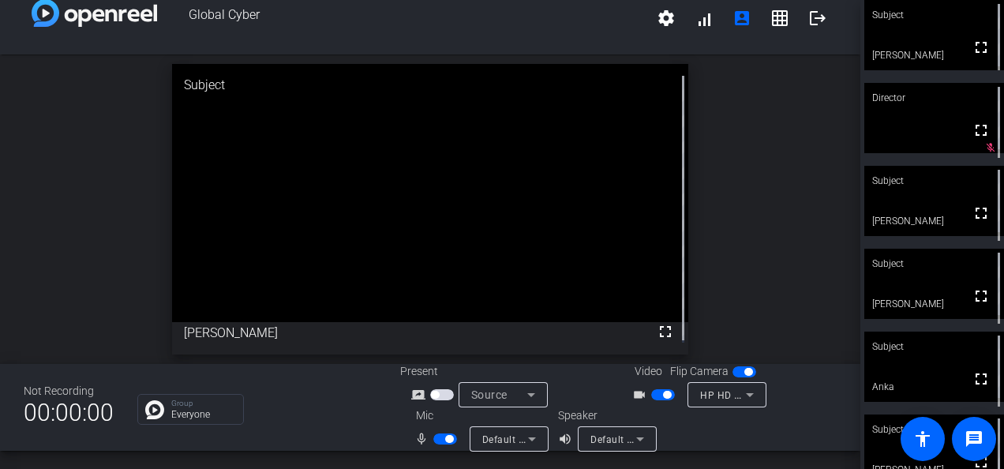
click at [653, 394] on button "button" at bounding box center [663, 394] width 24 height 11
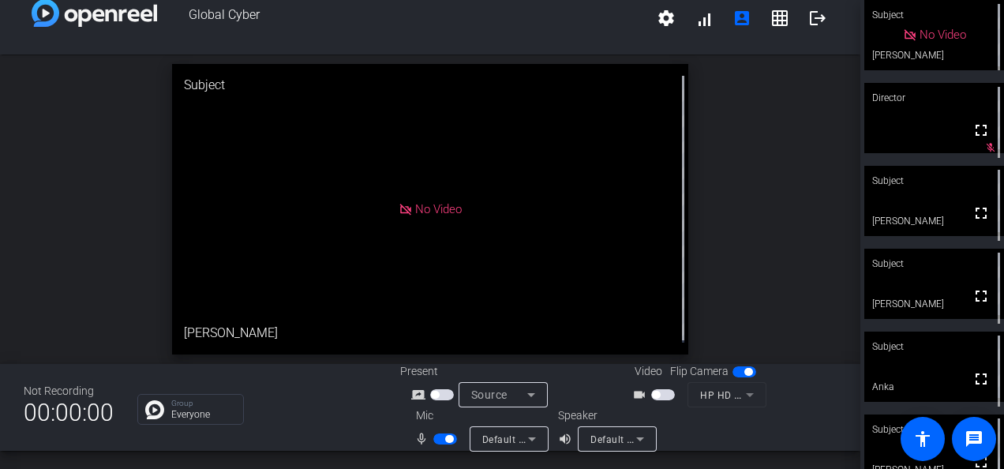
click at [751, 395] on mat-form-field "HP HD Camera (0408:5347)" at bounding box center [726, 394] width 79 height 25
click at [748, 395] on mat-form-field "HP HD Camera (0408:5347)" at bounding box center [726, 394] width 79 height 25
click at [745, 395] on mat-form-field "HP HD Camera (0408:5347)" at bounding box center [726, 394] width 79 height 25
click at [663, 390] on span "button" at bounding box center [663, 394] width 24 height 11
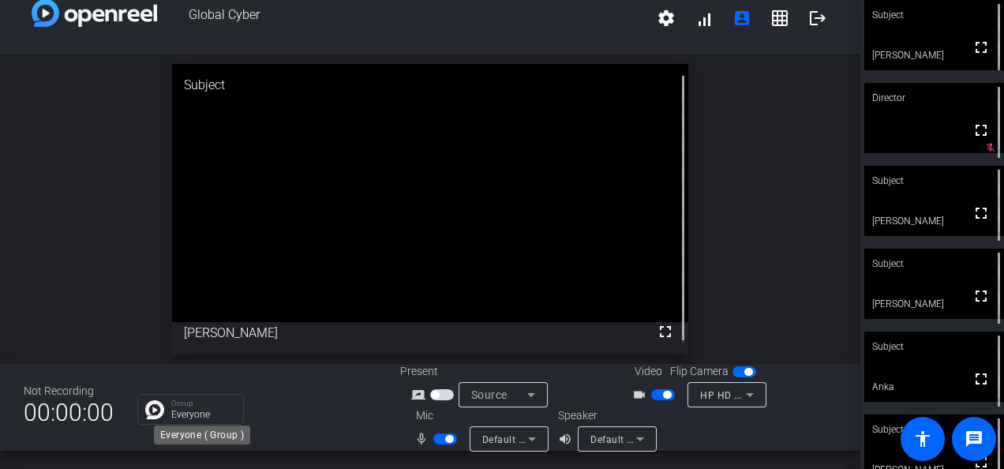
click at [203, 402] on p "Group" at bounding box center [203, 403] width 64 height 8
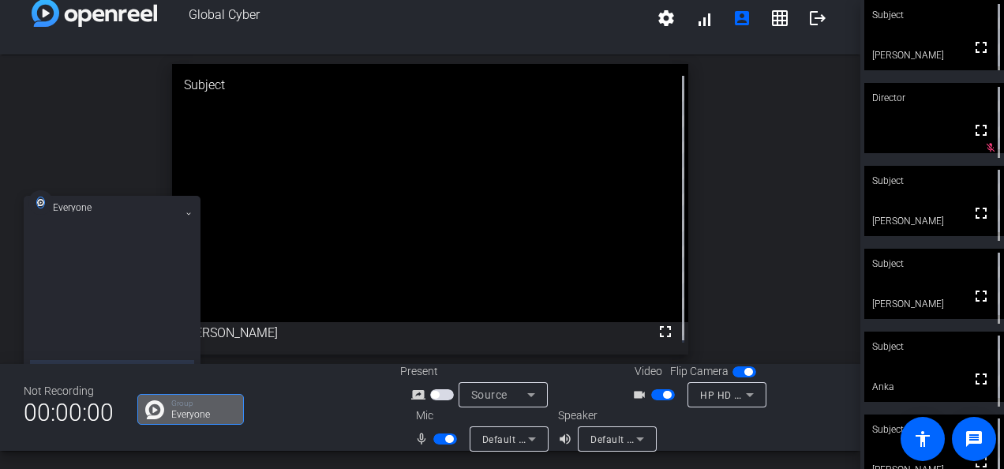
click at [770, 205] on div "open_in_new Subject fullscreen [PERSON_NAME]" at bounding box center [430, 208] width 860 height 309
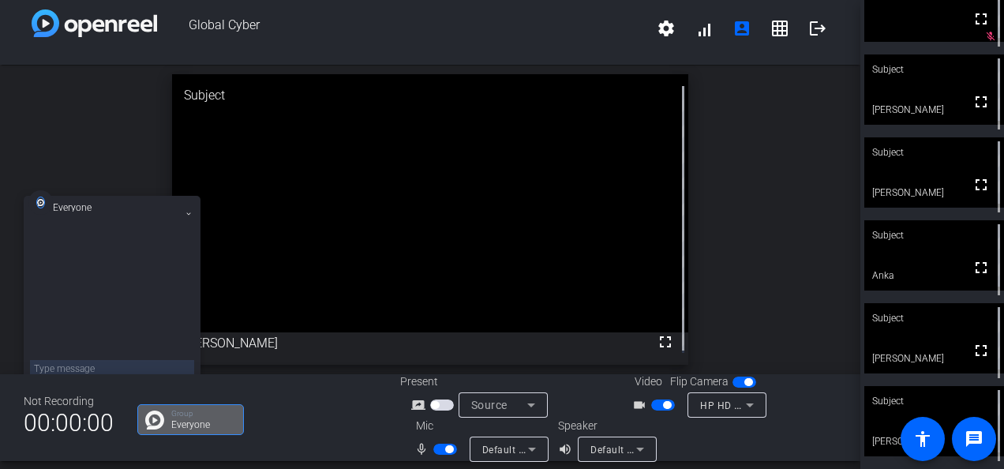
scroll to position [0, 0]
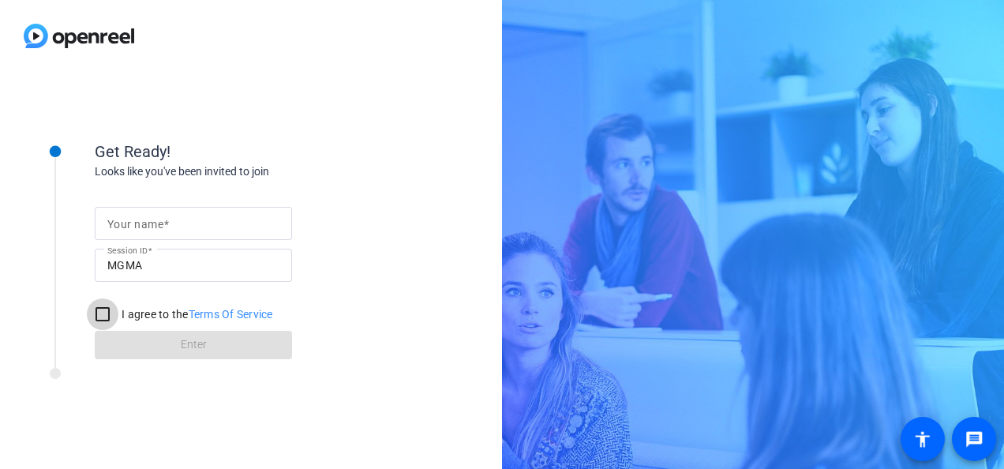
click at [99, 311] on input "I agree to the Terms Of Service" at bounding box center [103, 314] width 32 height 32
checkbox input "true"
click at [140, 233] on div at bounding box center [193, 223] width 172 height 33
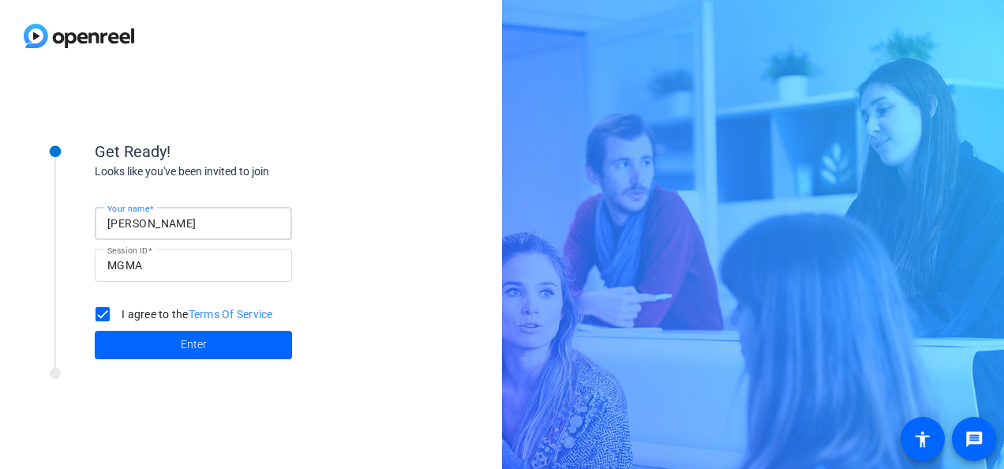
type input "[PERSON_NAME]"
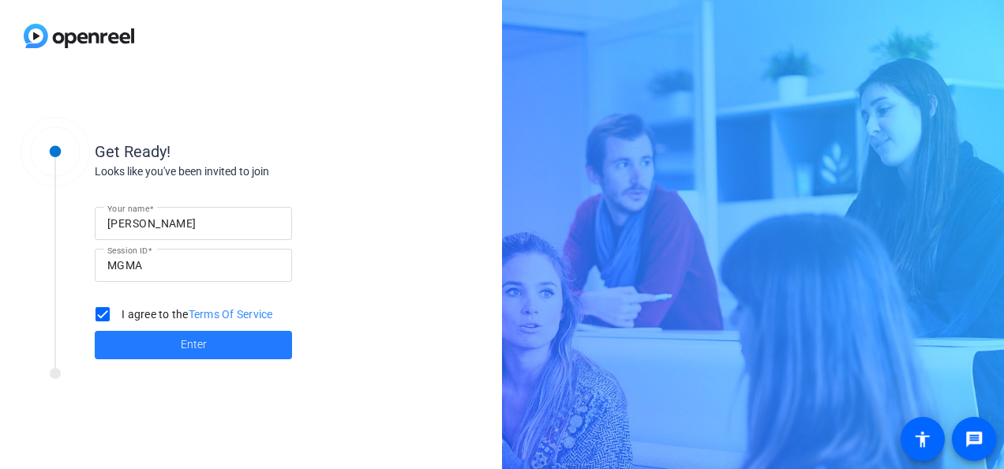
click at [206, 338] on span at bounding box center [193, 345] width 197 height 38
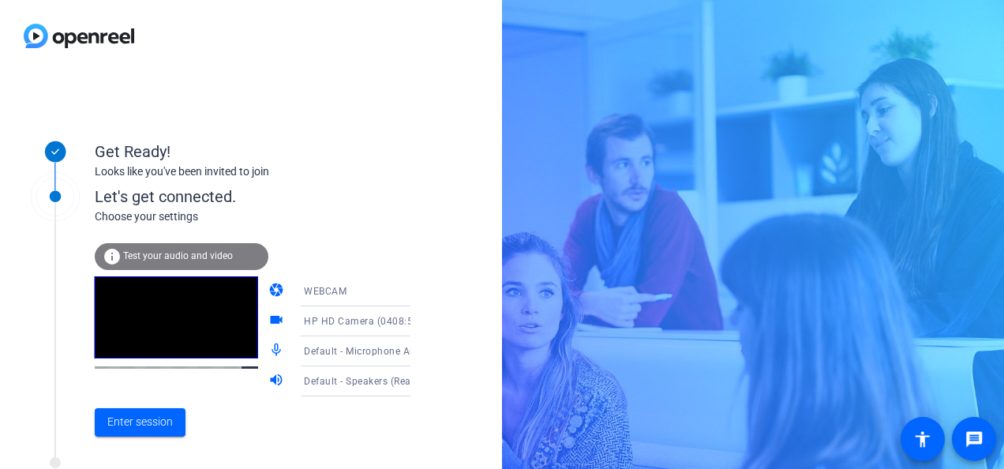
click at [417, 350] on icon at bounding box center [426, 351] width 19 height 19
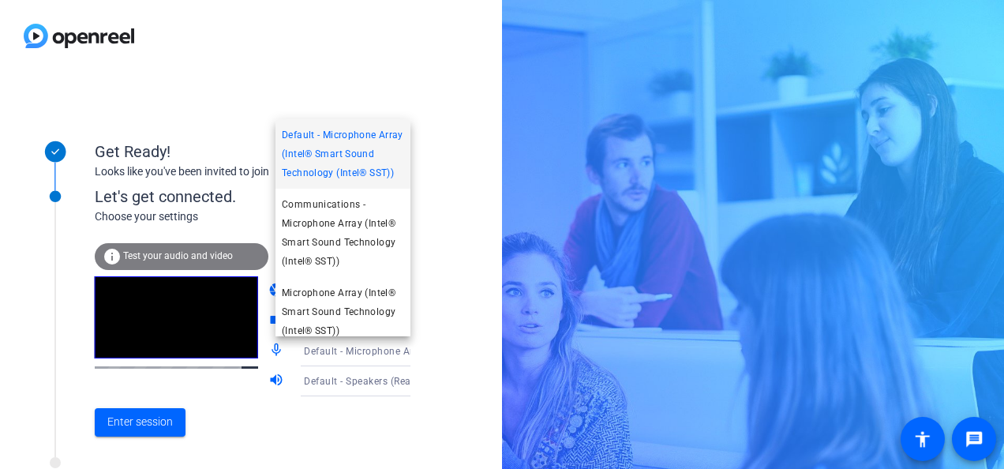
click at [339, 161] on span "Default - Microphone Array (Intel® Smart Sound Technology (Intel® SST))" at bounding box center [343, 153] width 122 height 57
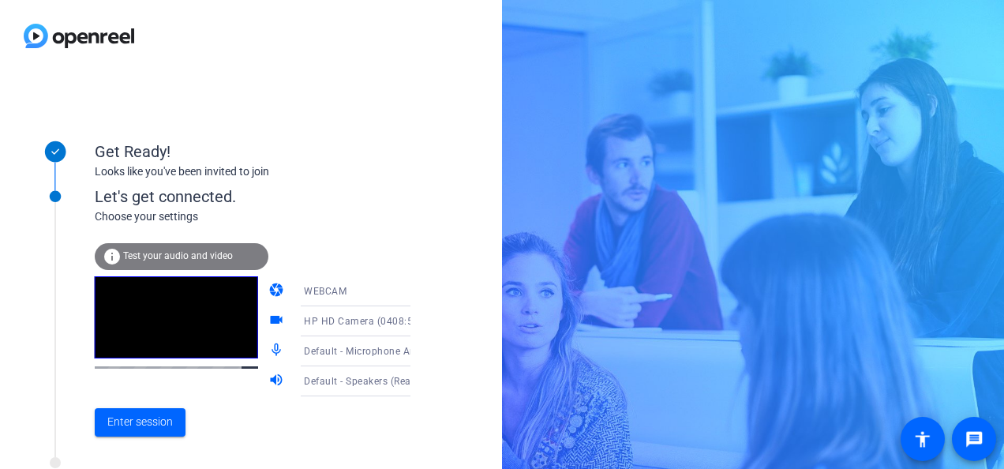
click at [329, 383] on span "Default - Speakers (Realtek(R) Audio)" at bounding box center [389, 380] width 170 height 13
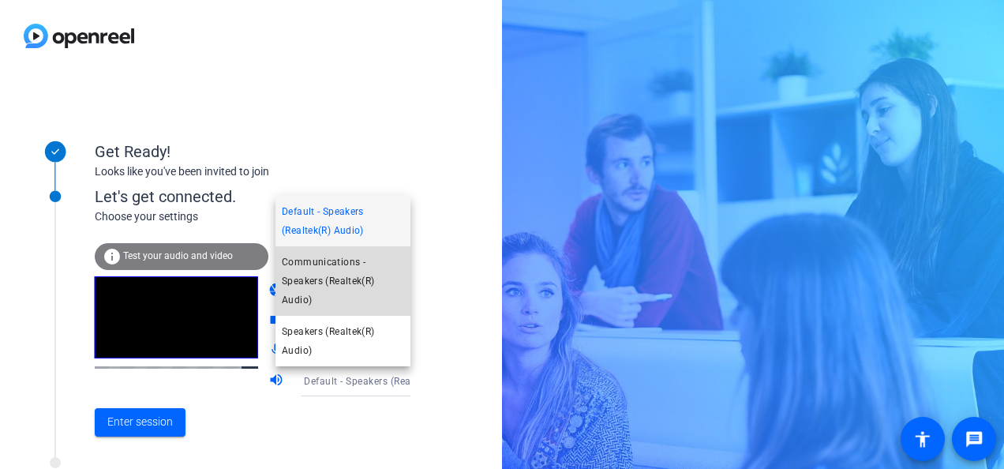
click at [335, 270] on span "Communications - Speakers (Realtek(R) Audio)" at bounding box center [343, 281] width 122 height 57
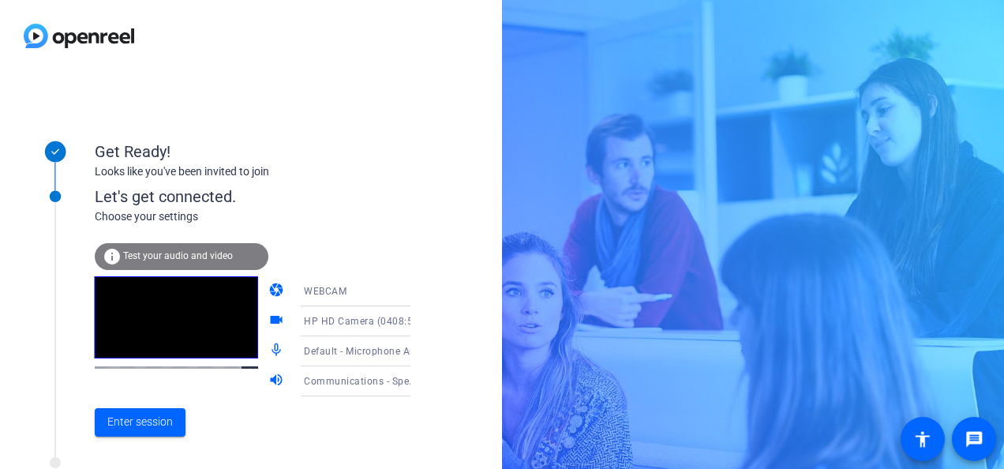
click at [422, 320] on icon at bounding box center [426, 322] width 8 height 4
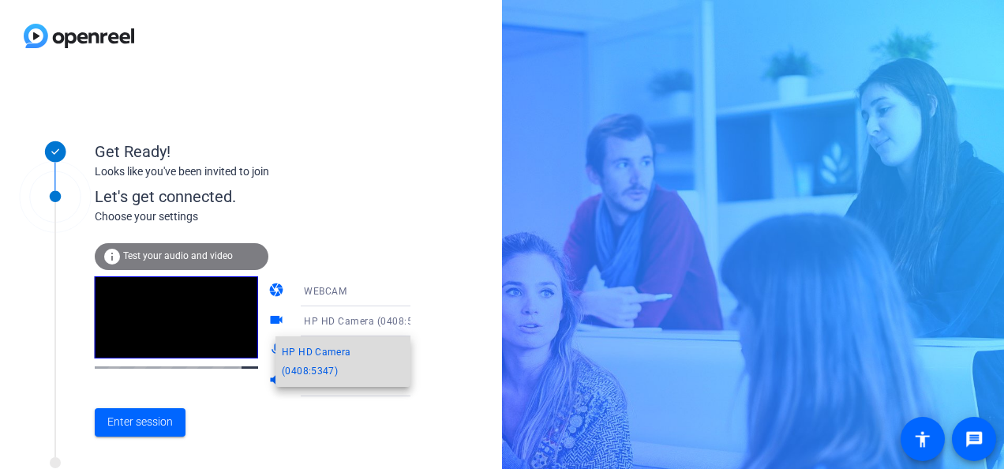
click at [316, 363] on span "HP HD Camera (0408:5347)" at bounding box center [343, 361] width 122 height 38
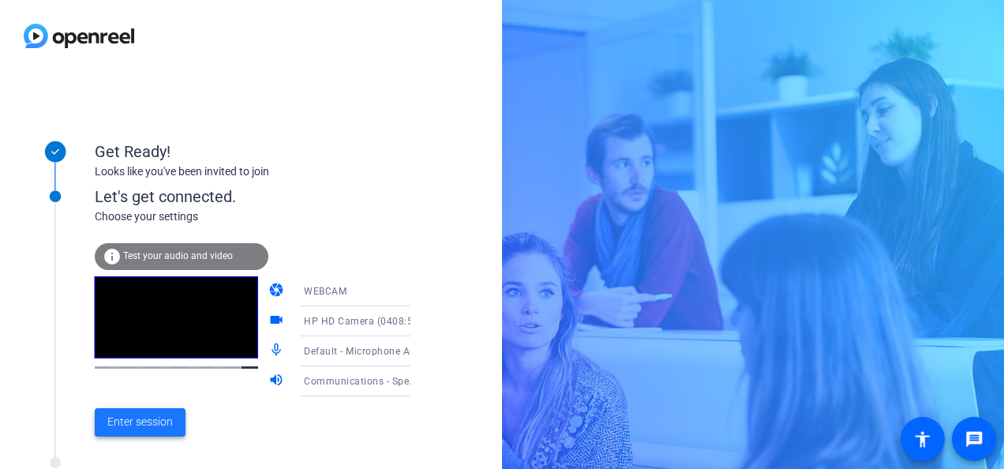
click at [161, 427] on span "Enter session" at bounding box center [139, 421] width 65 height 17
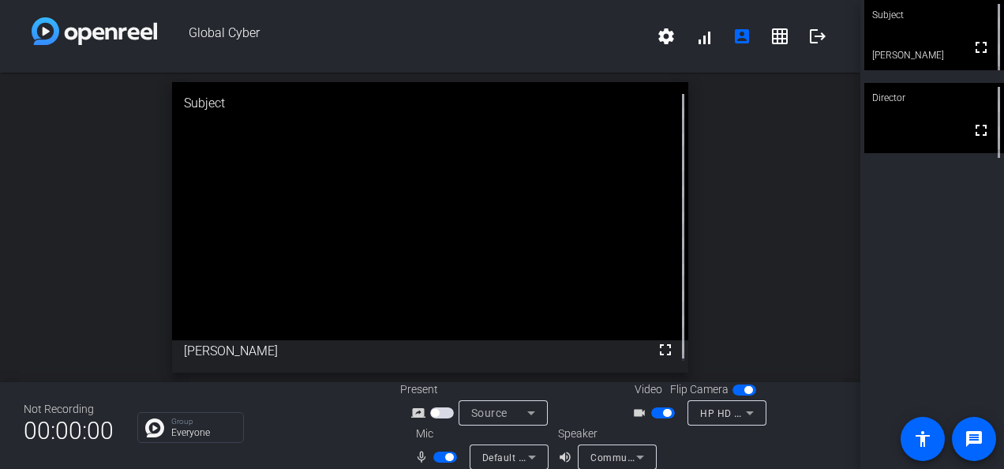
click at [638, 459] on icon at bounding box center [639, 456] width 19 height 19
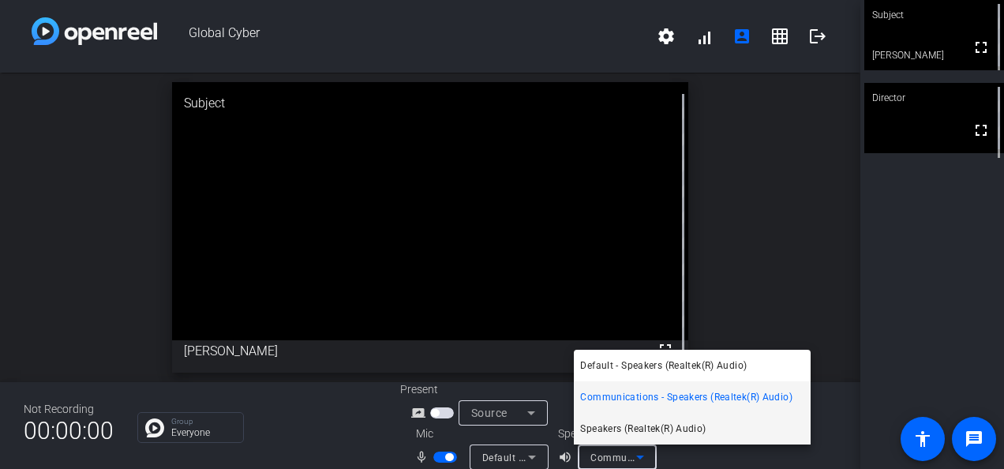
click at [657, 429] on span "Speakers (Realtek(R) Audio)" at bounding box center [642, 428] width 125 height 19
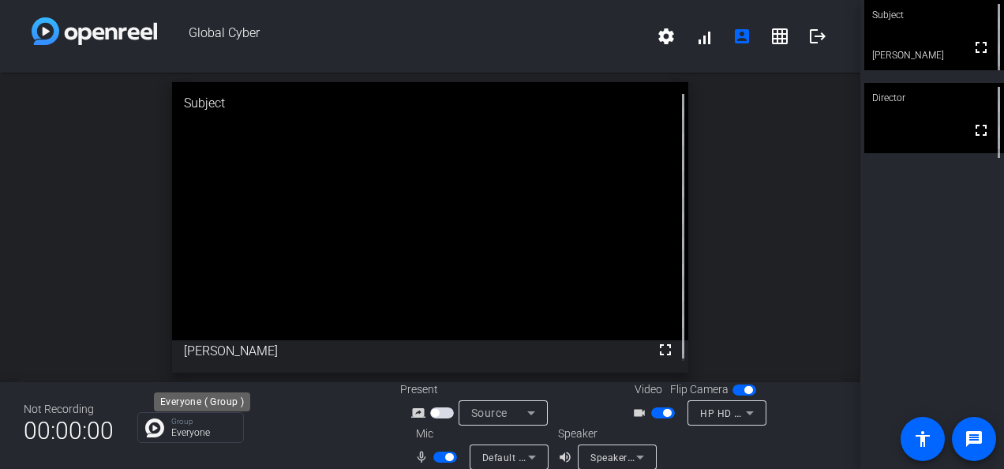
click at [189, 434] on p "Everyone" at bounding box center [203, 432] width 64 height 9
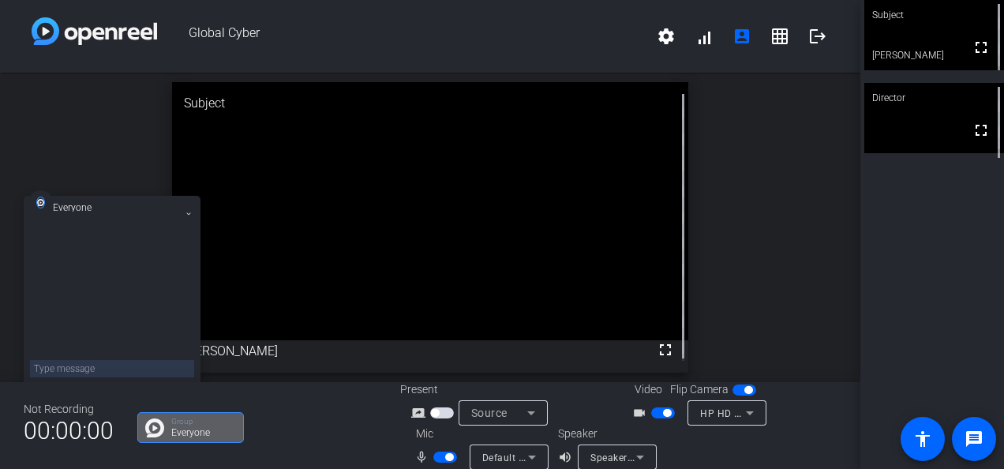
click at [725, 301] on div "open_in_new Subject fullscreen [PERSON_NAME]" at bounding box center [430, 227] width 860 height 309
